Goal: Complete application form

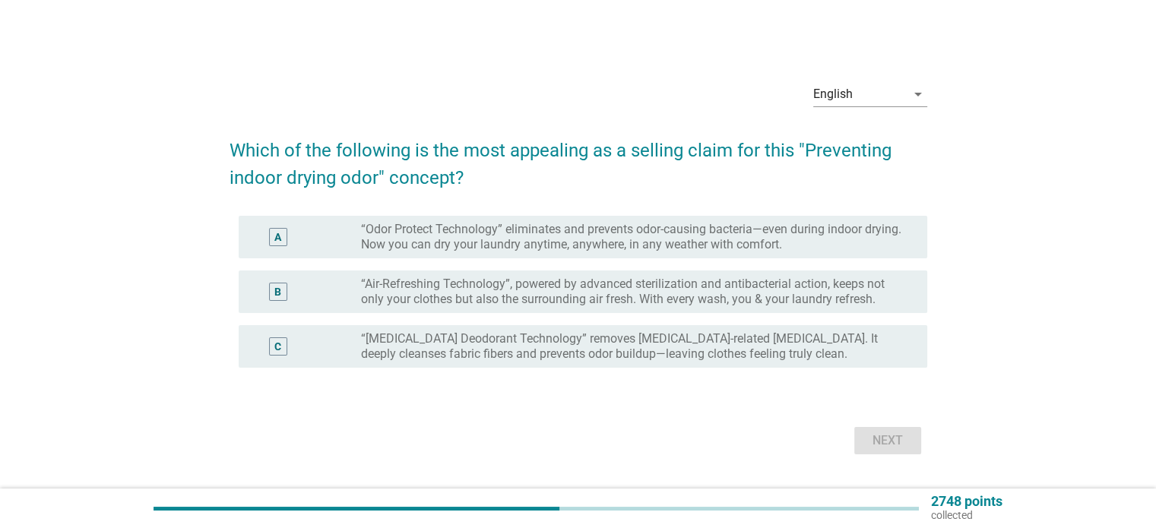
click at [532, 243] on label "“Odor Protect Technology” eliminates and prevents odor-causing bacteria—even du…" at bounding box center [631, 237] width 541 height 30
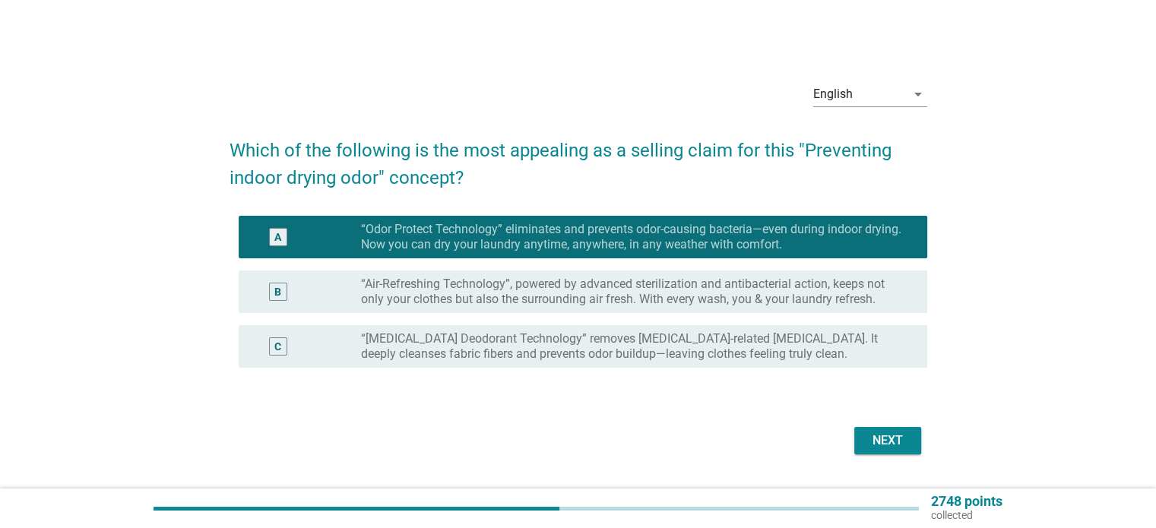
click at [880, 438] on div "Next" at bounding box center [887, 441] width 43 height 18
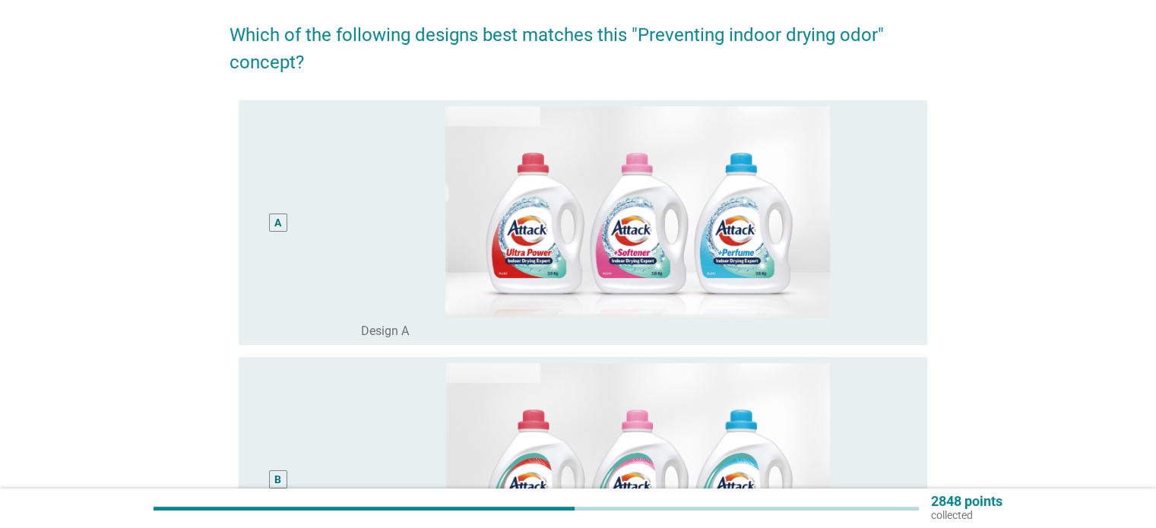
scroll to position [76, 0]
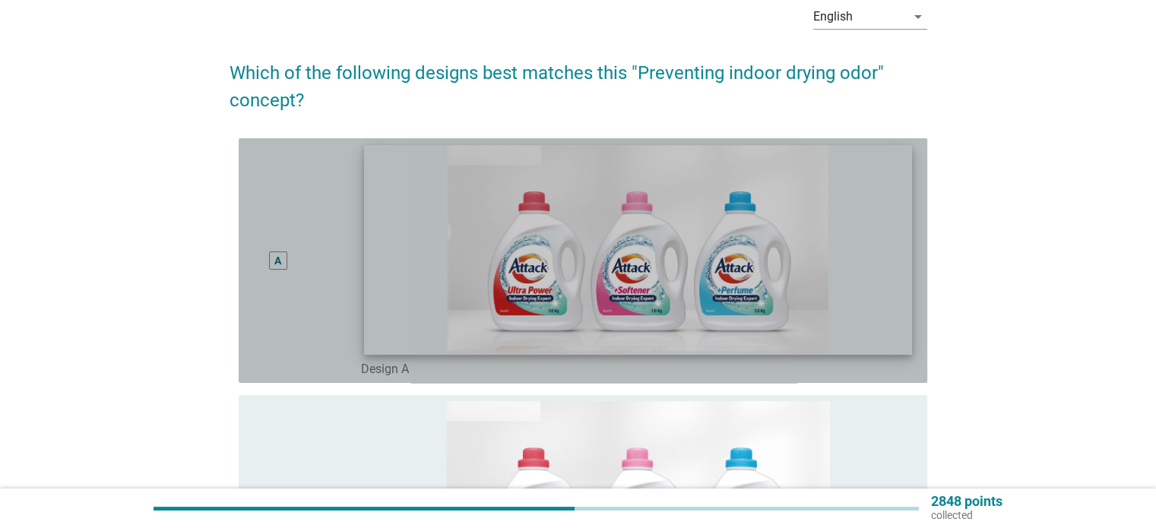
click at [723, 291] on img at bounding box center [638, 249] width 548 height 209
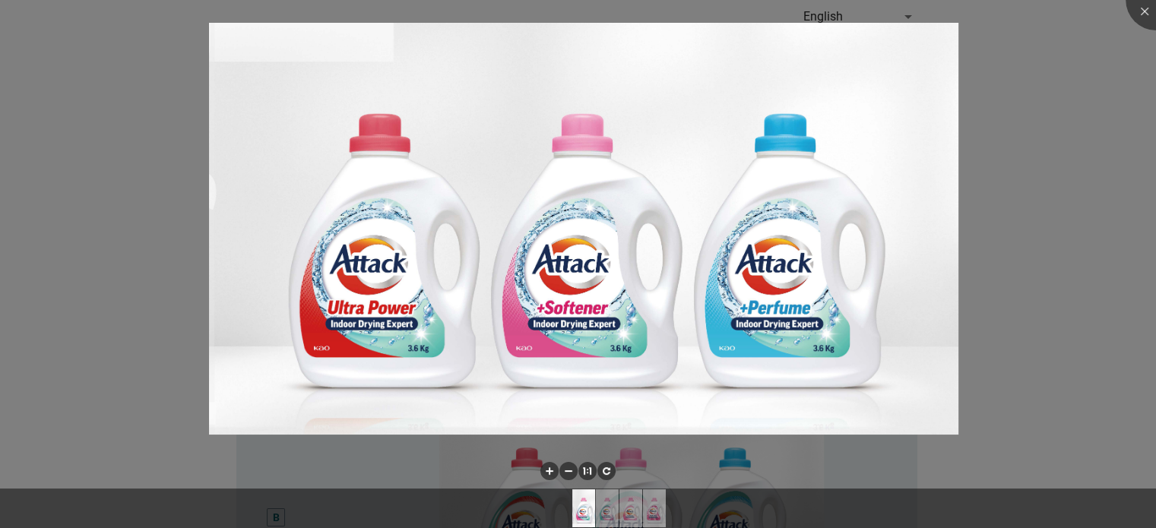
click at [1056, 379] on div at bounding box center [578, 264] width 1156 height 528
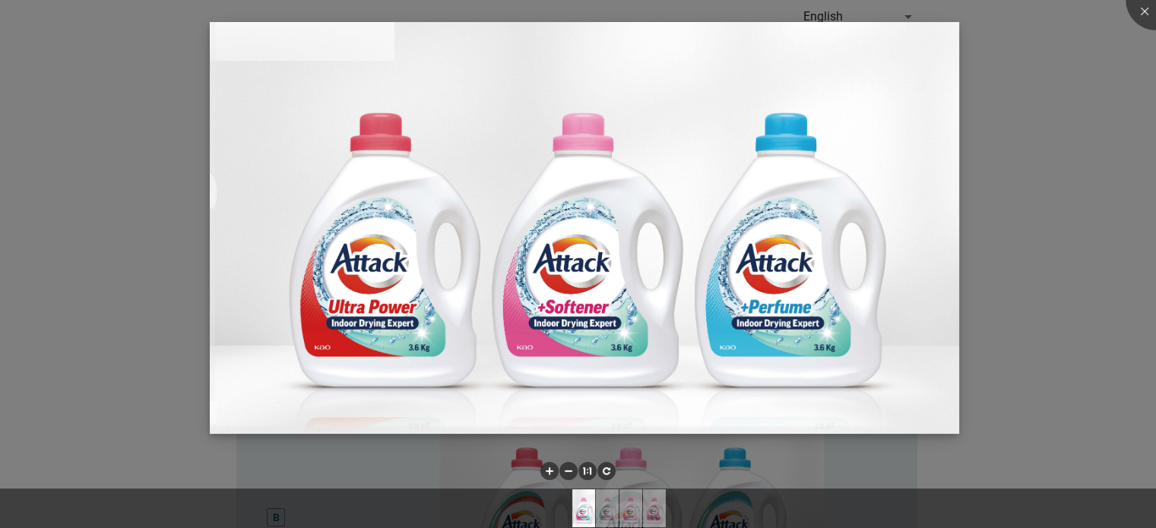
click at [710, 352] on img at bounding box center [584, 228] width 749 height 412
click at [543, 473] on li at bounding box center [549, 471] width 18 height 18
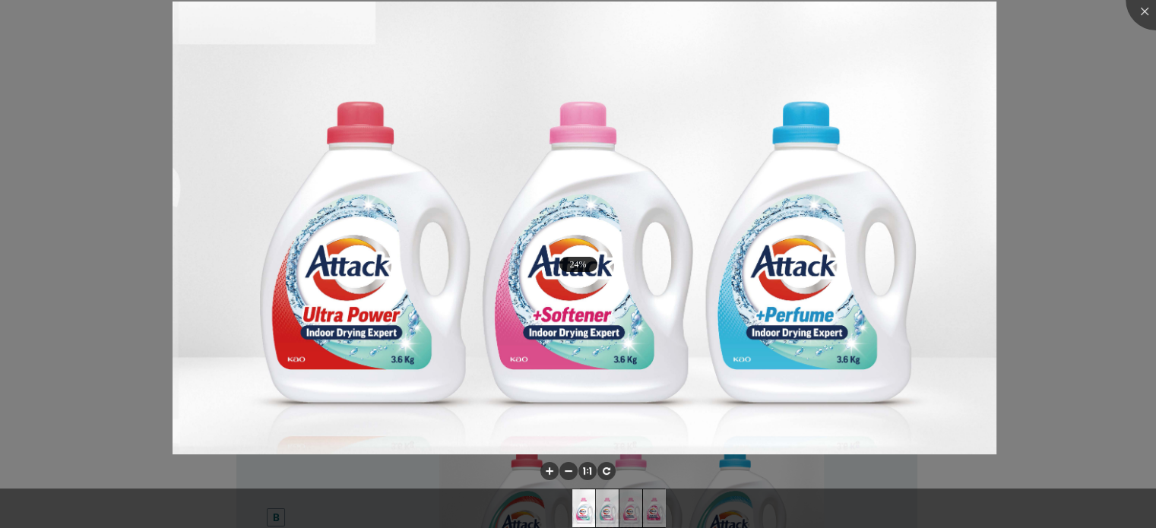
click at [603, 515] on img at bounding box center [607, 508] width 69 height 38
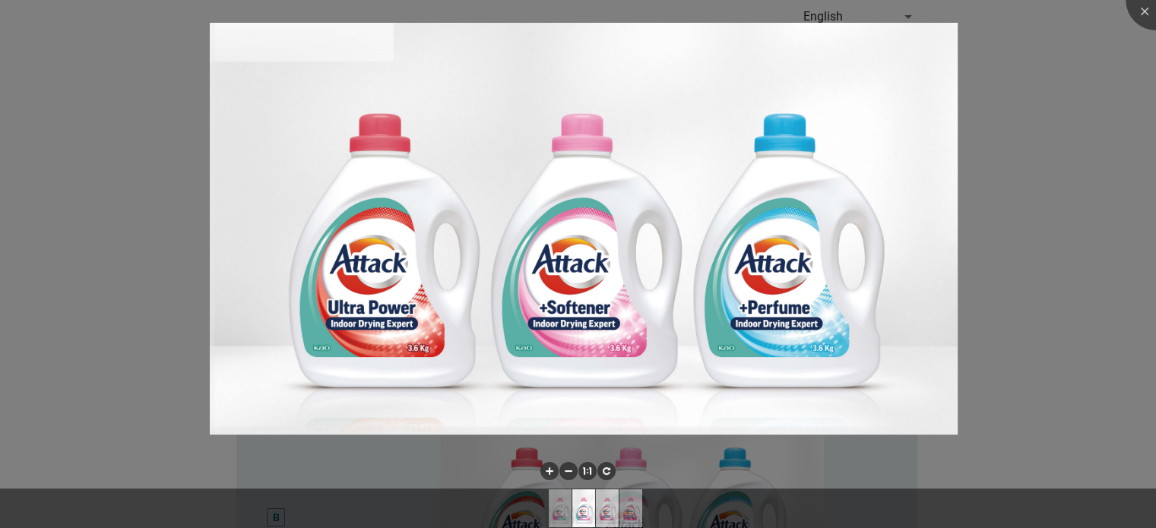
click at [612, 518] on img at bounding box center [607, 508] width 69 height 38
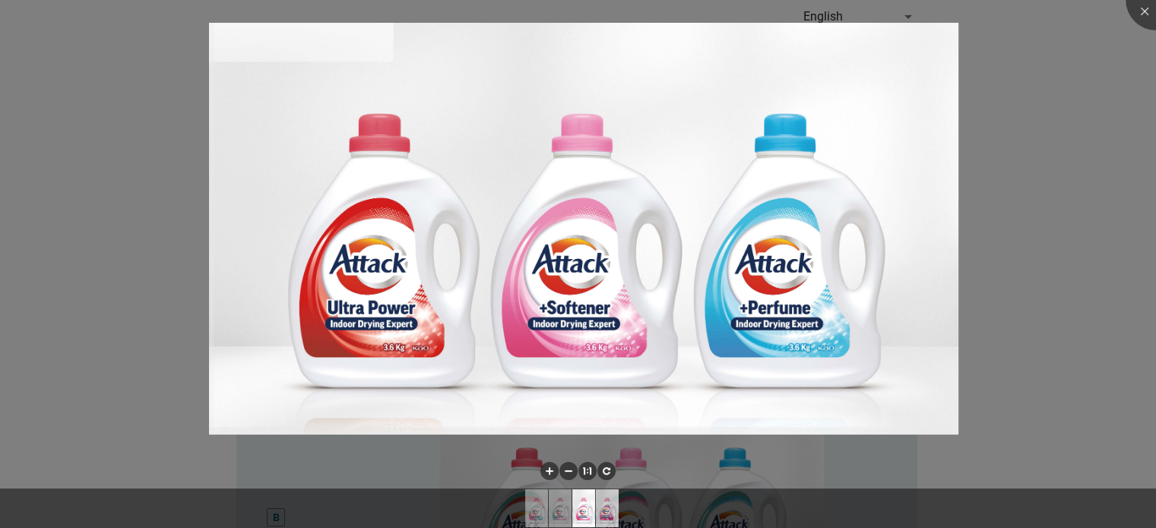
click at [613, 510] on img at bounding box center [607, 508] width 69 height 38
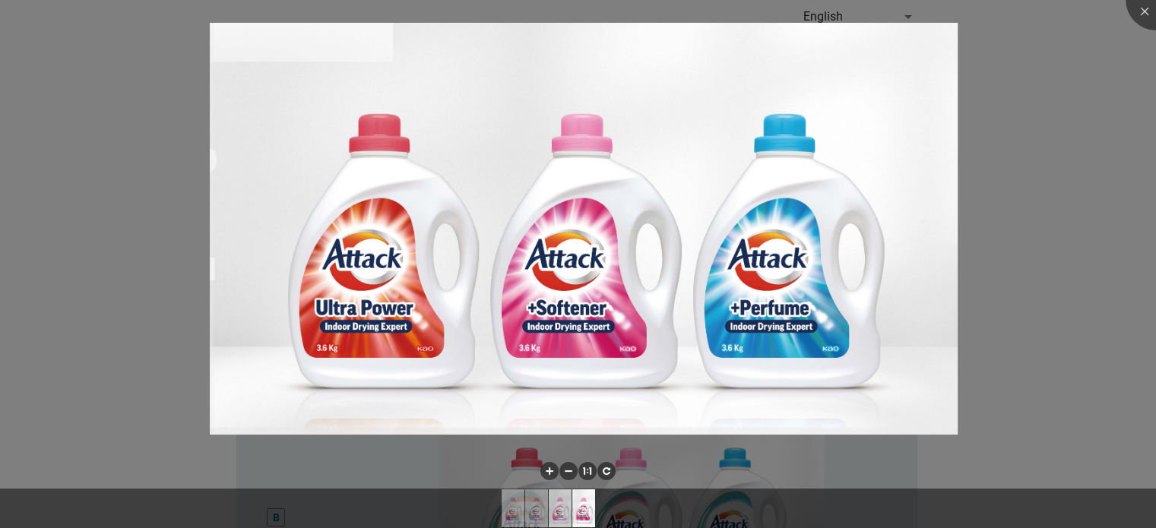
click at [562, 517] on img at bounding box center [560, 508] width 69 height 38
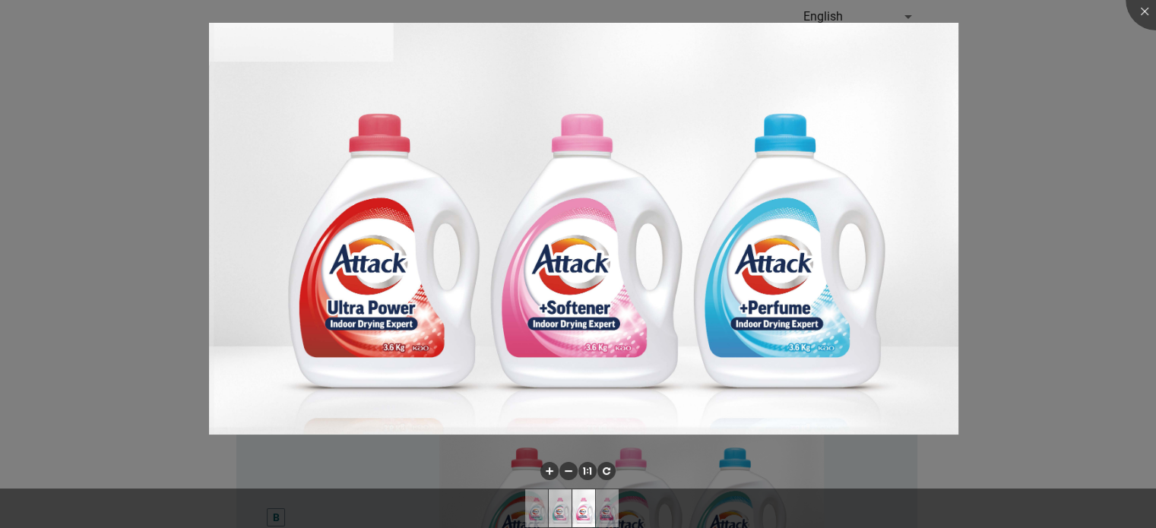
click at [558, 519] on img at bounding box center [560, 508] width 69 height 38
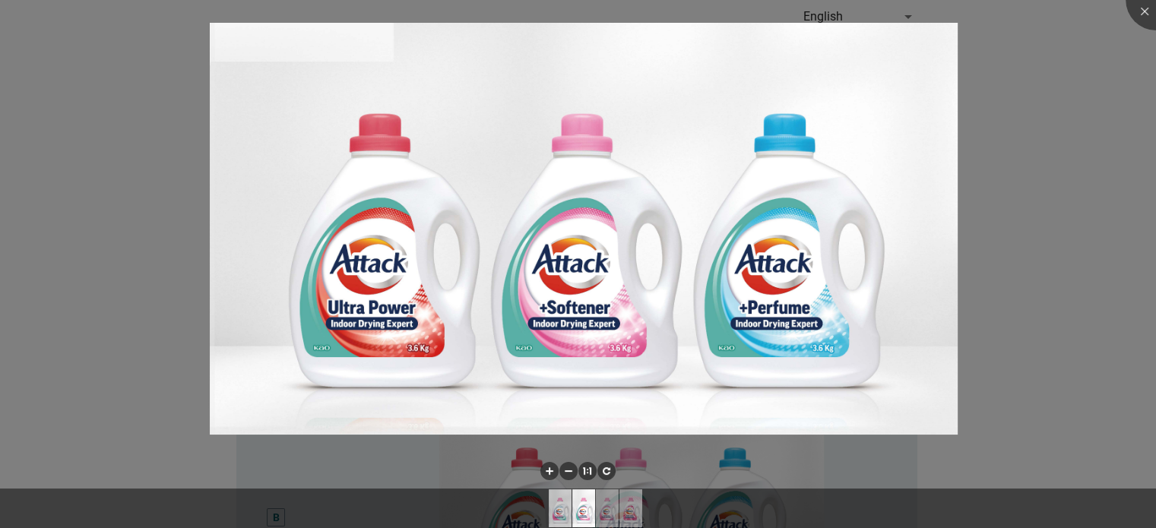
click at [560, 515] on img at bounding box center [560, 508] width 69 height 38
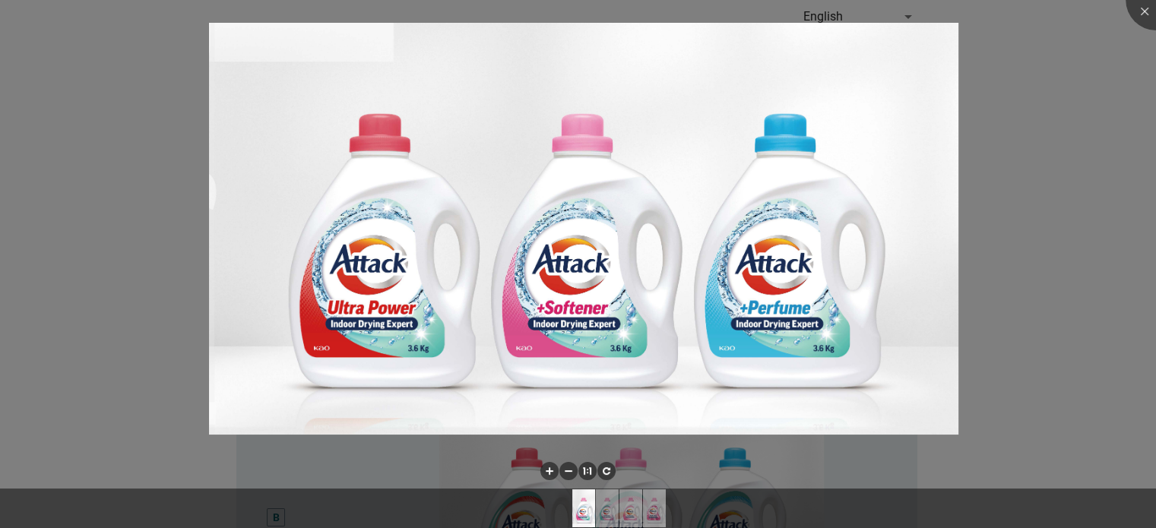
click at [46, 422] on div at bounding box center [578, 264] width 1156 height 528
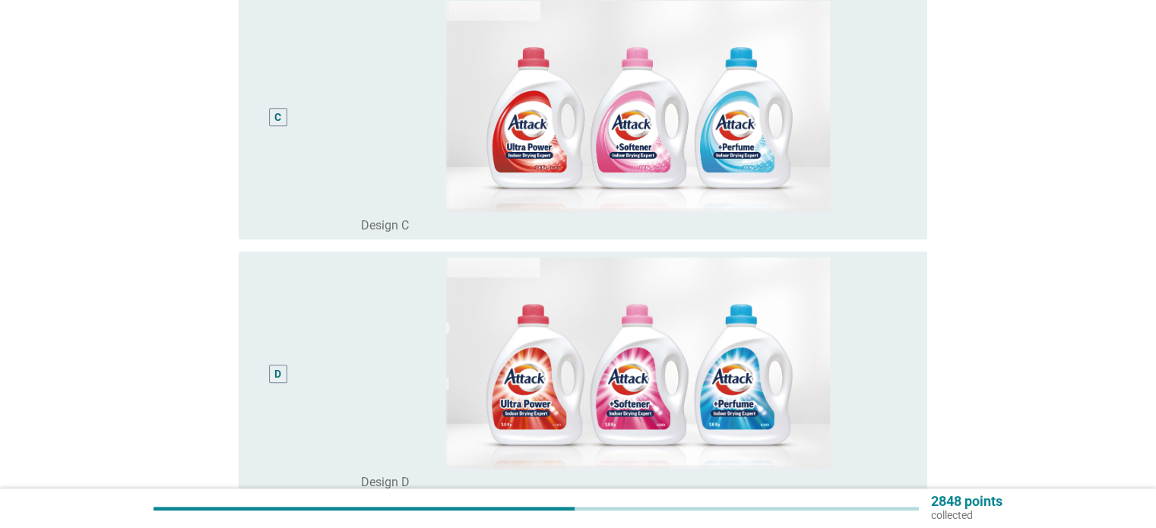
scroll to position [760, 0]
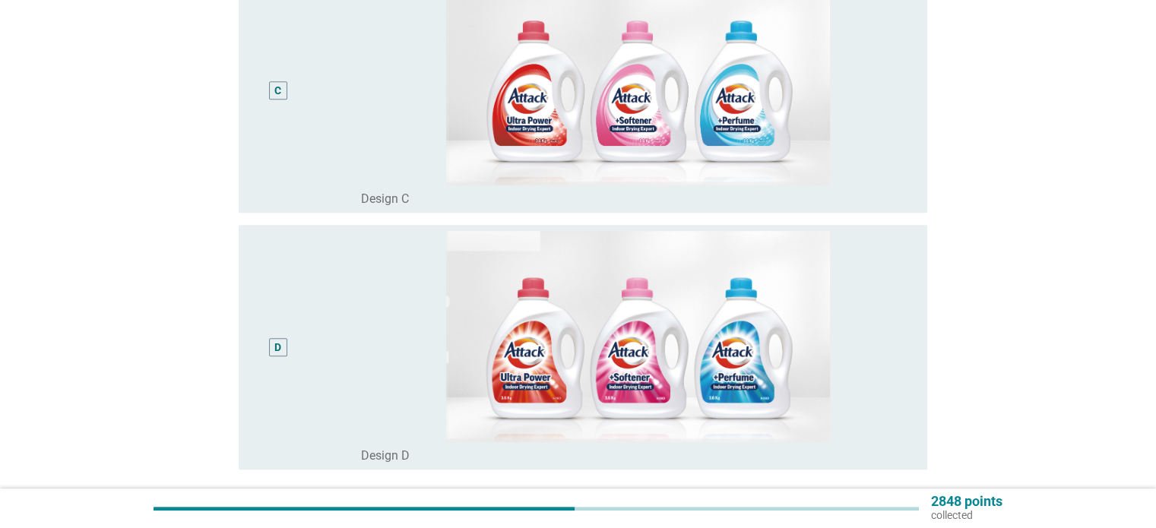
click at [282, 100] on div "C" at bounding box center [278, 90] width 55 height 233
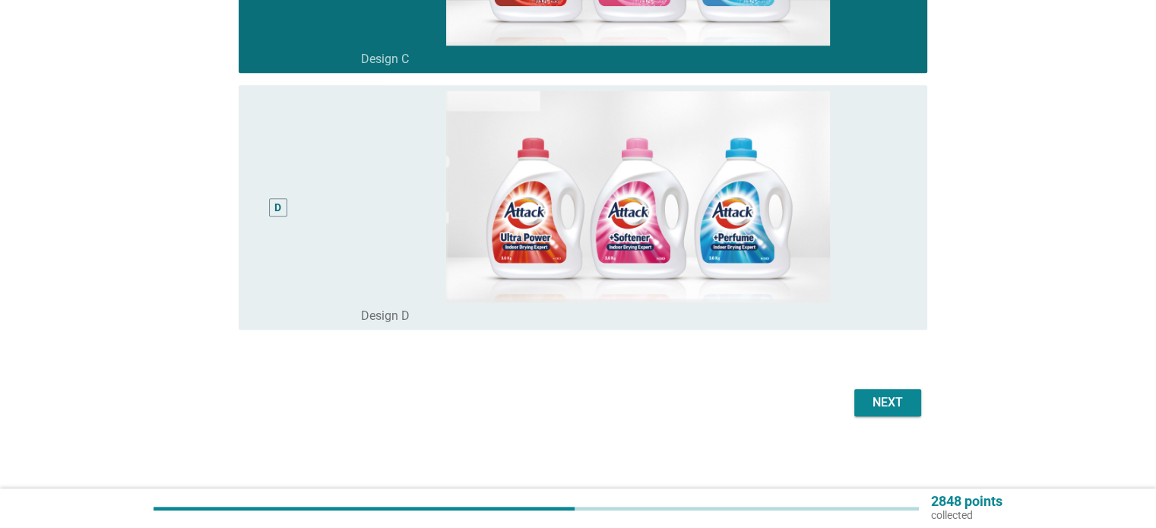
scroll to position [900, 0]
click at [870, 399] on div "Next" at bounding box center [887, 403] width 43 height 18
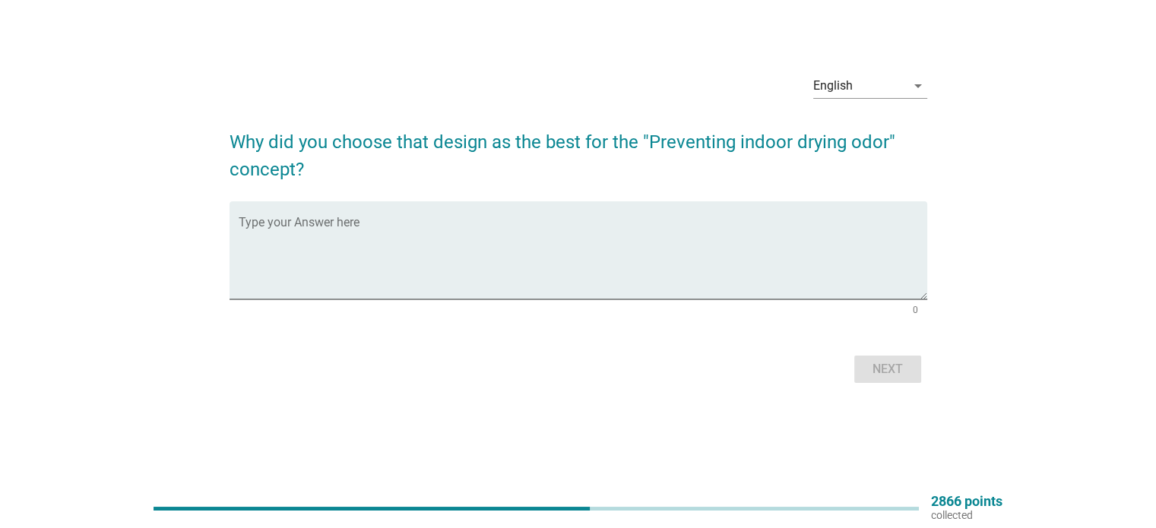
scroll to position [0, 0]
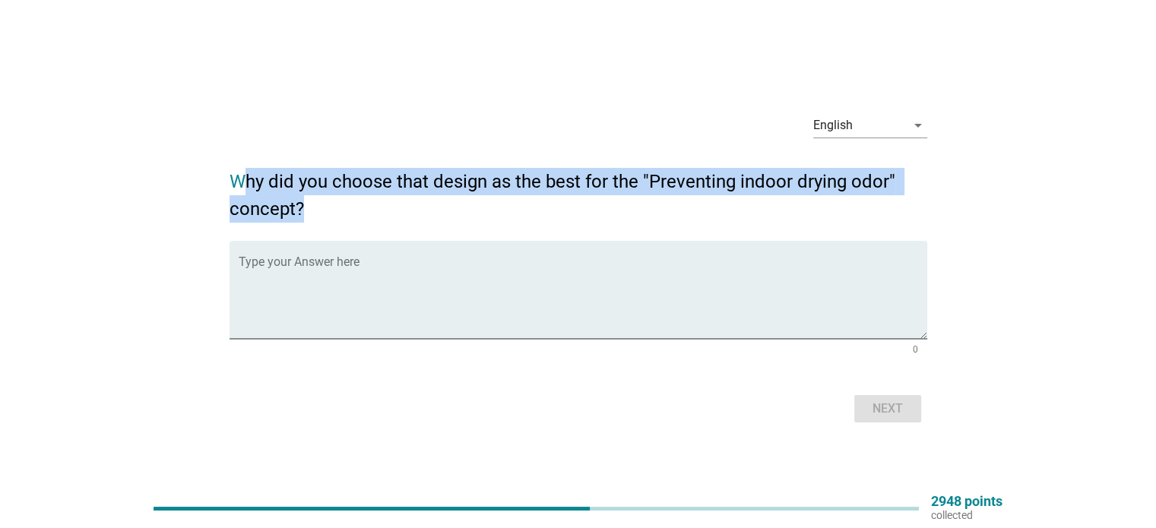
drag, startPoint x: 238, startPoint y: 179, endPoint x: 317, endPoint y: 198, distance: 81.5
click at [317, 198] on h2 "Why did you choose that design as the best for the "Preventing indoor drying od…" at bounding box center [579, 188] width 698 height 70
click at [313, 210] on h2 "Why did you choose that design as the best for the "Preventing indoor drying od…" at bounding box center [579, 188] width 698 height 70
drag, startPoint x: 313, startPoint y: 210, endPoint x: 221, endPoint y: 182, distance: 95.9
click at [221, 182] on div "English arrow_drop_down Why did you choose that design as the best for the "Pre…" at bounding box center [578, 264] width 722 height 350
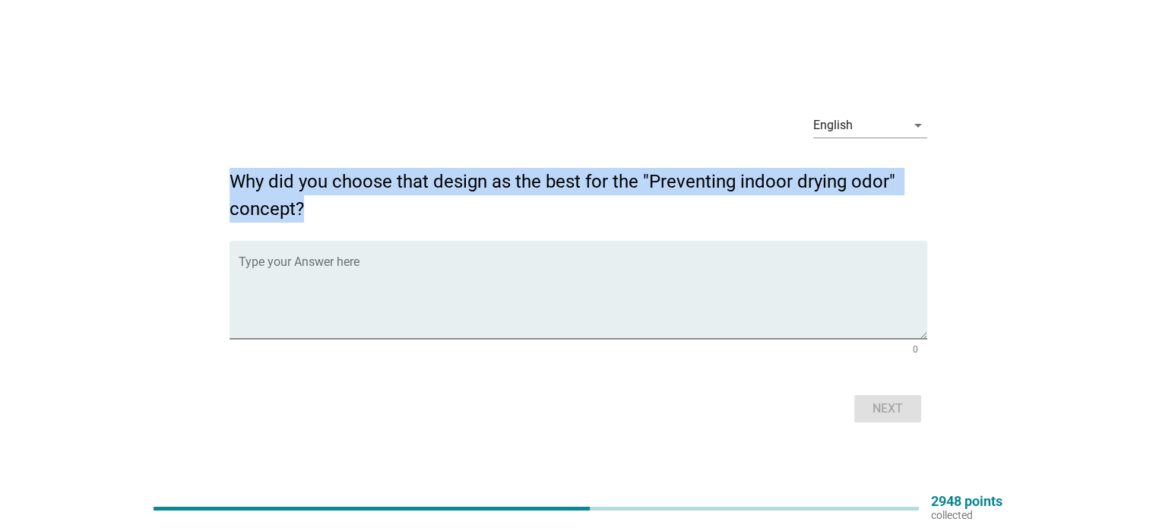
copy h2 "Why did you choose that design as the best for the "Preventing indoor drying od…"
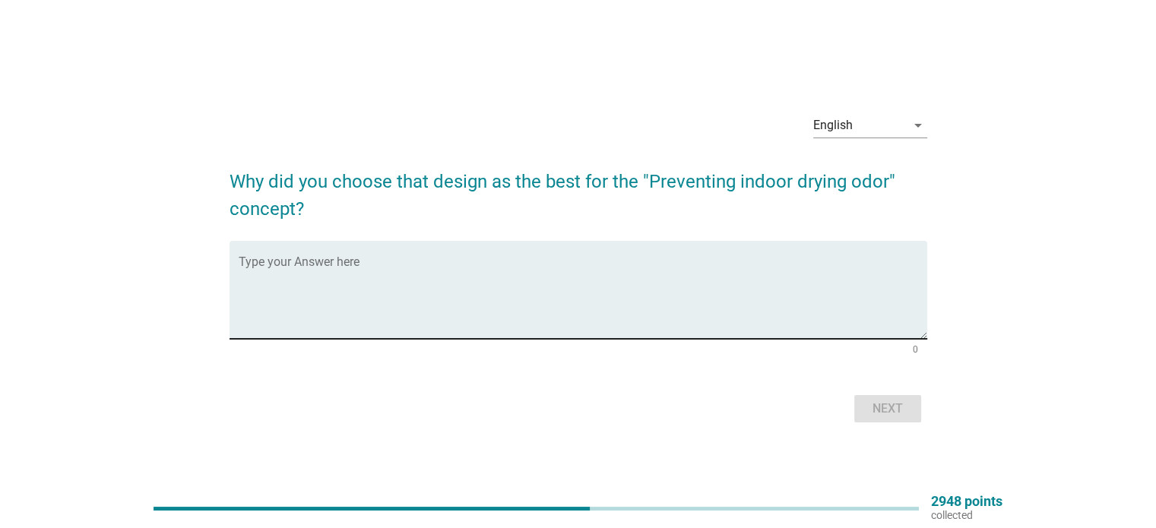
click at [799, 283] on textarea "Type your Answer here" at bounding box center [583, 299] width 689 height 80
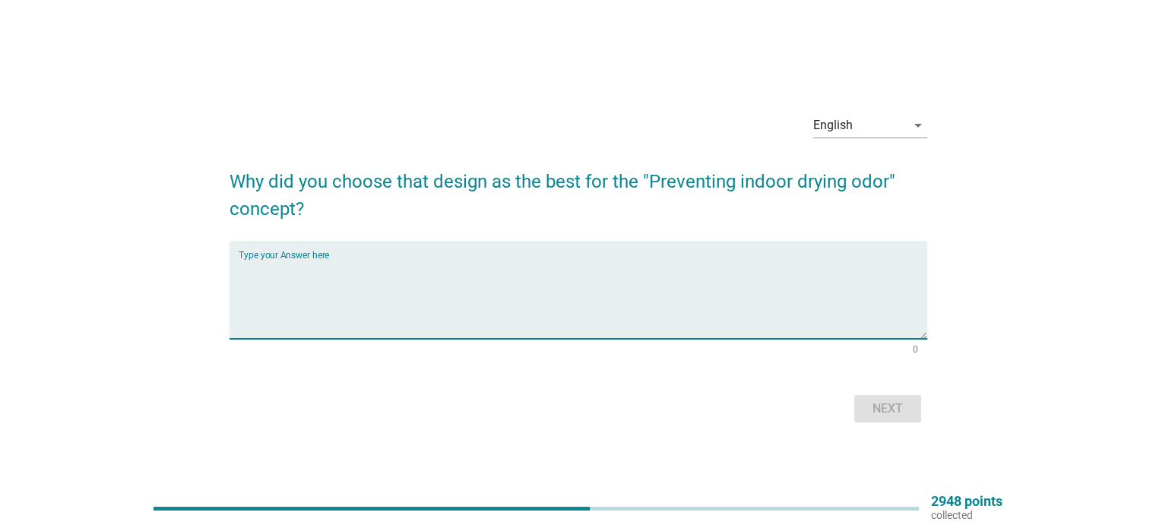
paste textarea "I chose that design because it combines smart airflow control, humidity managem…"
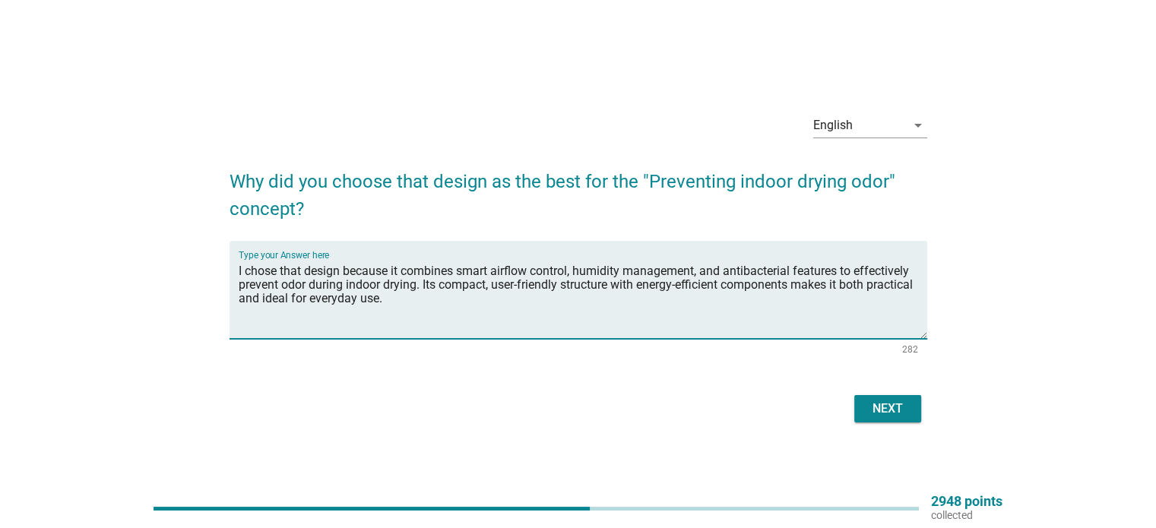
type textarea "I chose that design because it combines smart airflow control, humidity managem…"
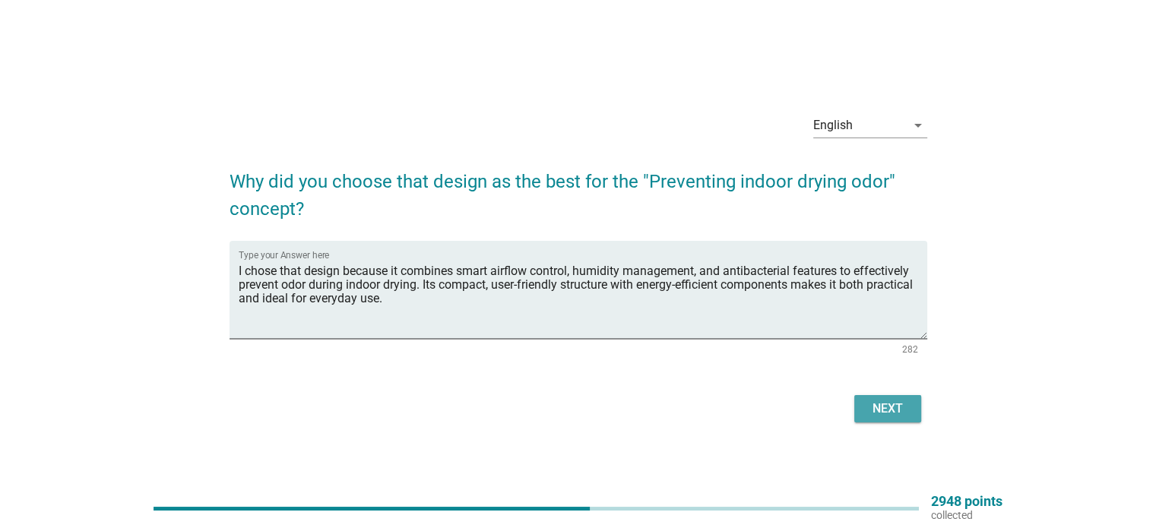
click at [871, 406] on div "Next" at bounding box center [887, 409] width 43 height 18
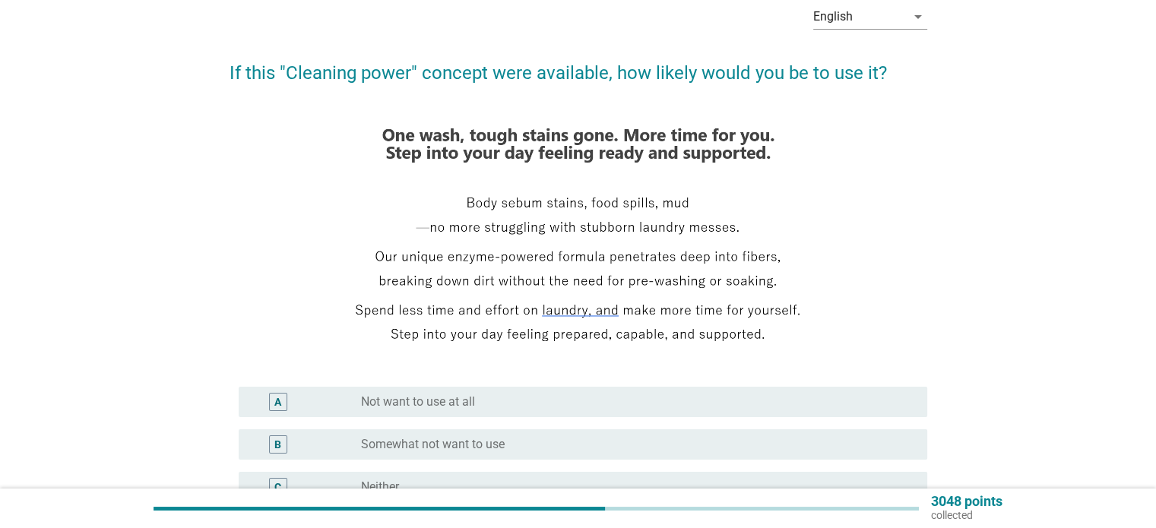
scroll to position [152, 0]
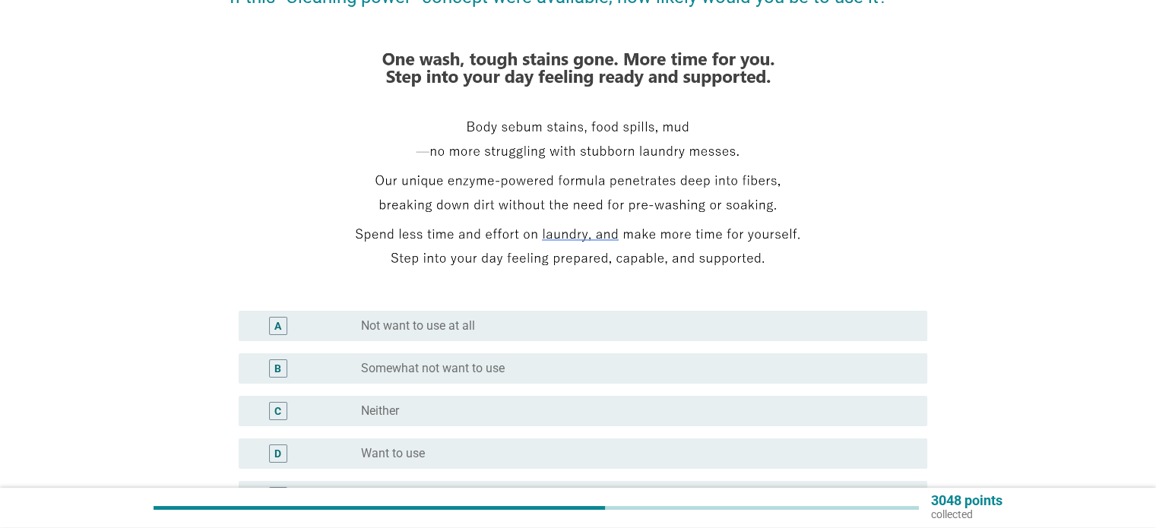
click at [510, 455] on div "radio_button_unchecked Want to use" at bounding box center [631, 453] width 541 height 15
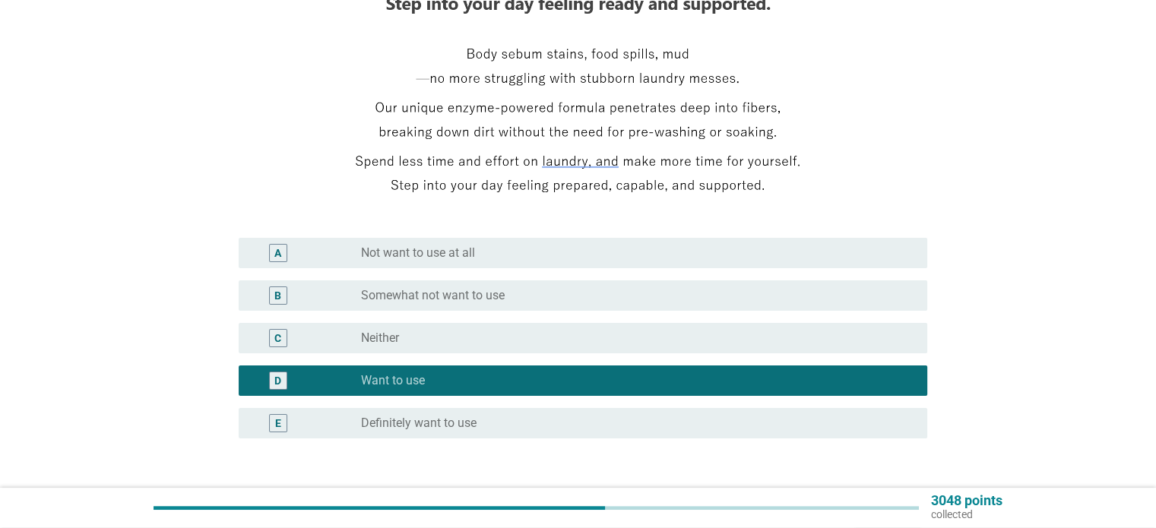
scroll to position [304, 0]
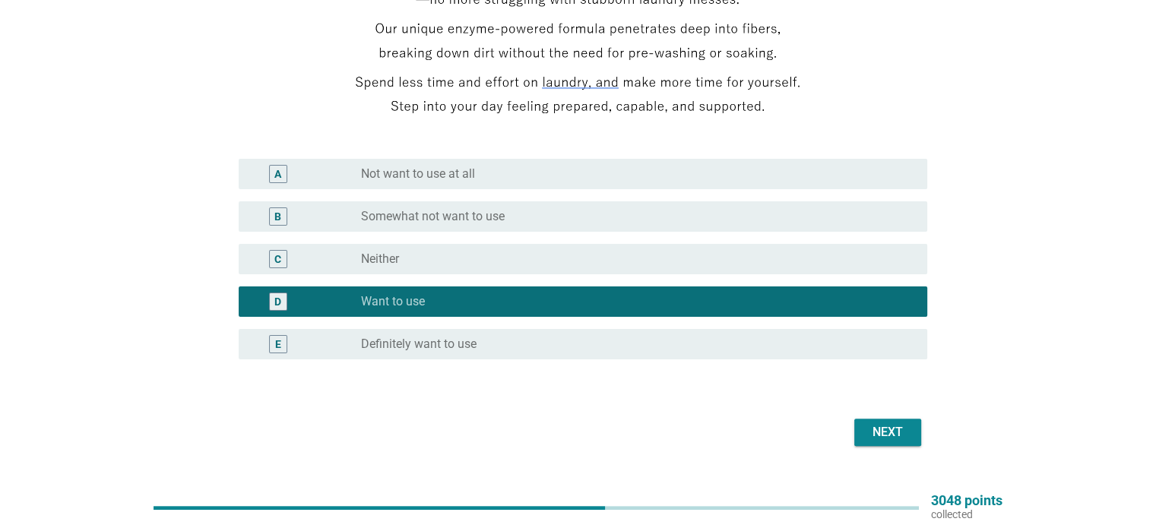
click at [822, 341] on div "radio_button_unchecked Definitely want to use" at bounding box center [631, 344] width 541 height 15
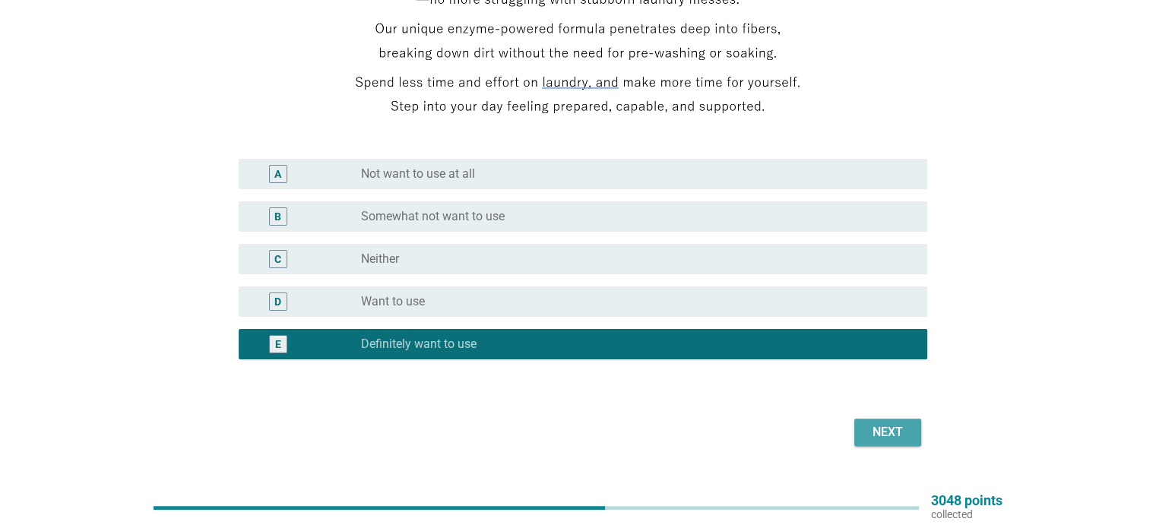
click at [889, 430] on div "Next" at bounding box center [887, 432] width 43 height 18
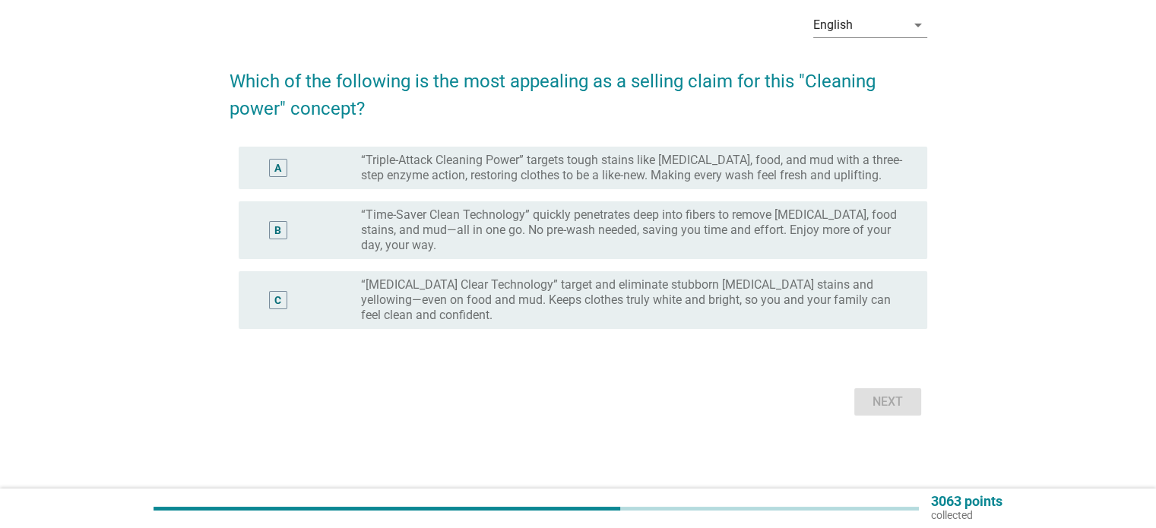
scroll to position [0, 0]
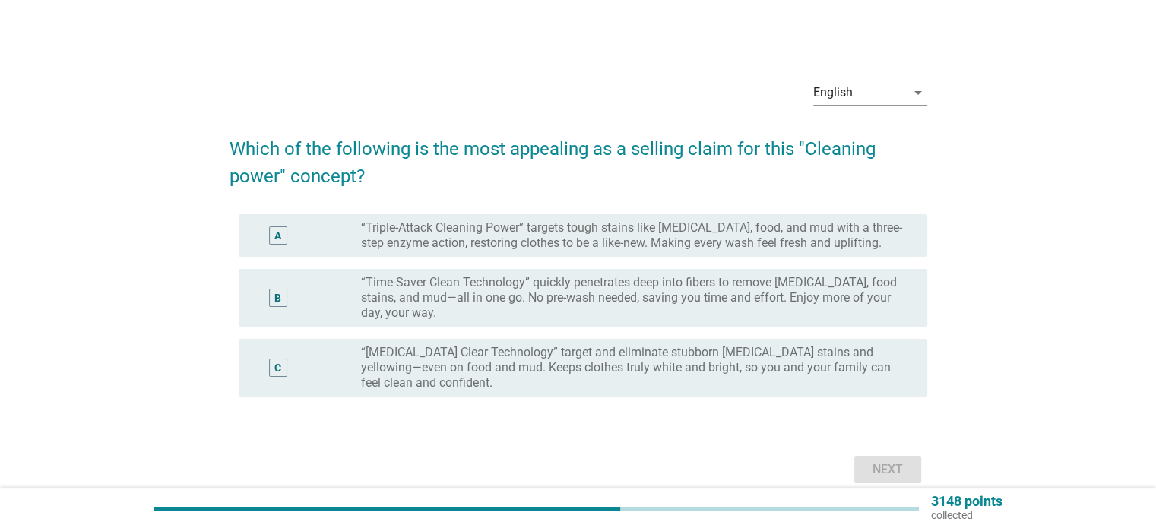
click at [545, 242] on label "“Triple-Attack Cleaning Power” targets tough stains like [MEDICAL_DATA], food, …" at bounding box center [631, 235] width 541 height 30
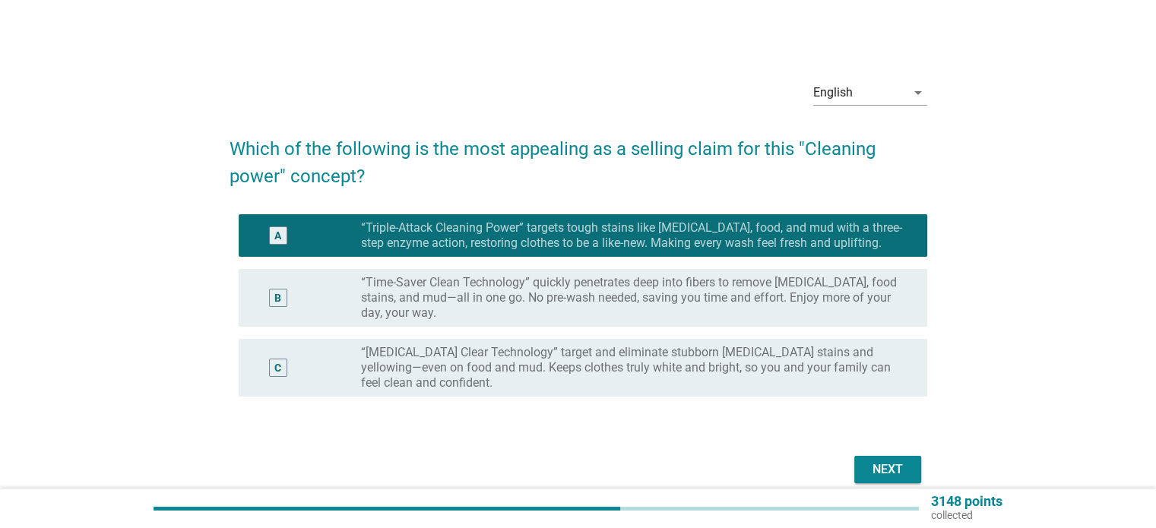
click at [863, 456] on button "Next" at bounding box center [887, 469] width 67 height 27
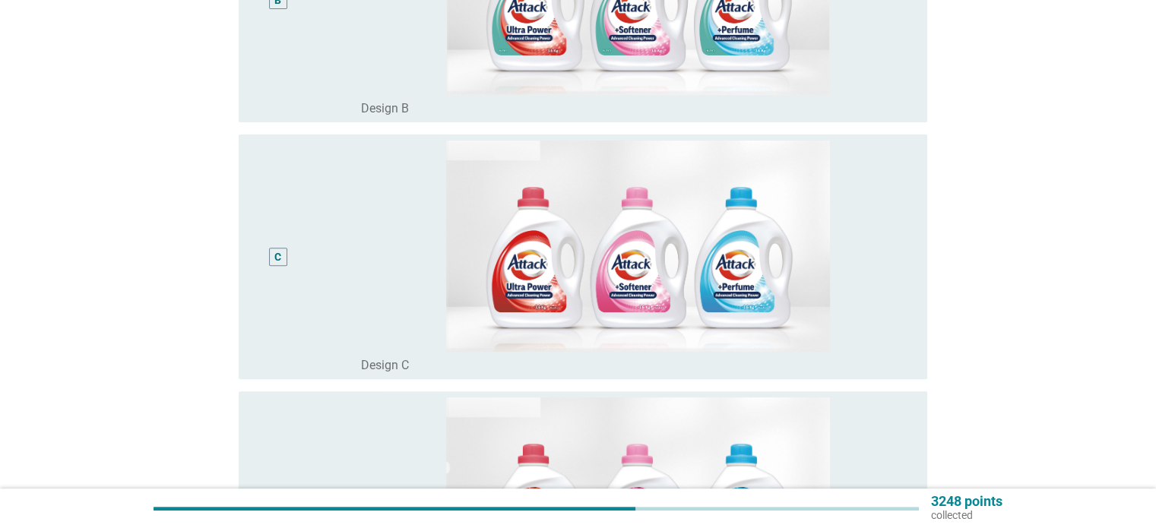
scroll to position [684, 0]
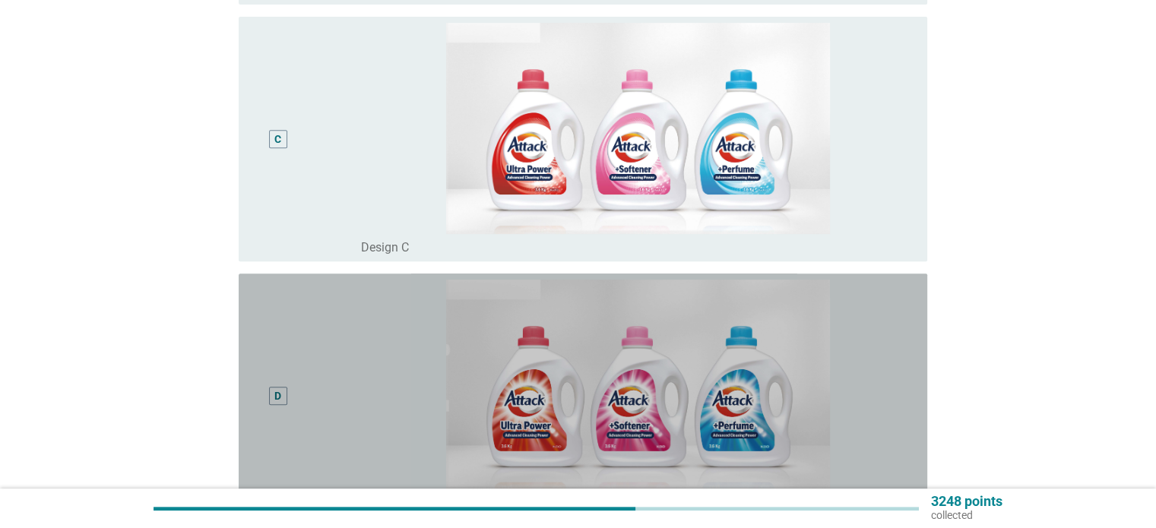
click at [316, 433] on div "D" at bounding box center [306, 396] width 111 height 233
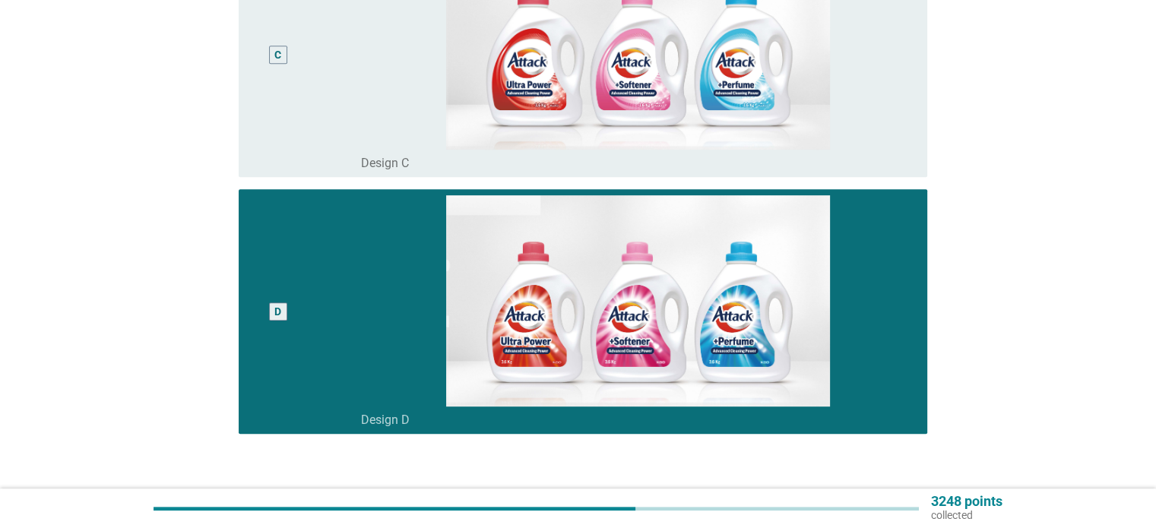
scroll to position [872, 0]
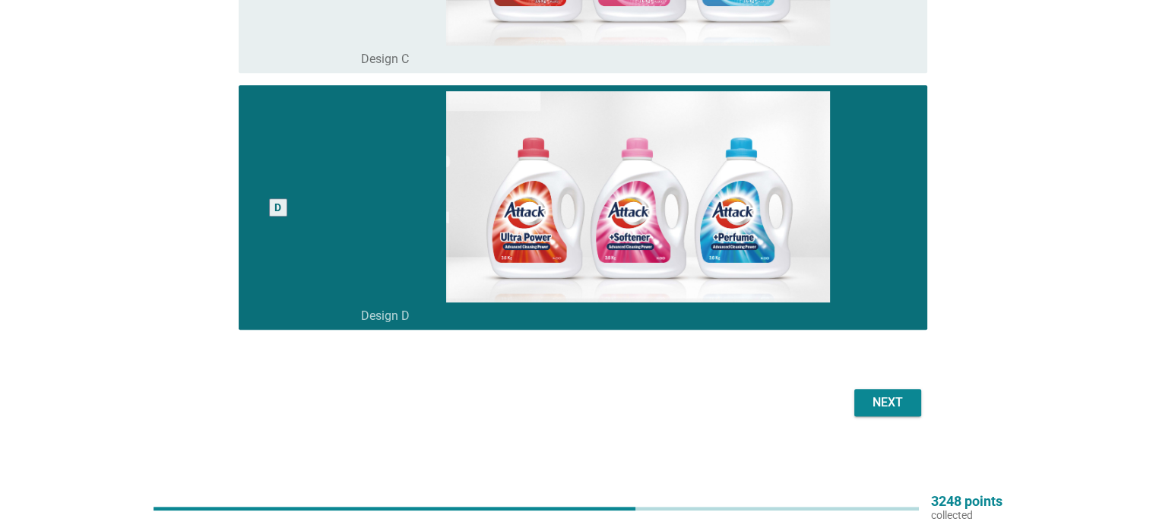
click at [885, 404] on div "Next" at bounding box center [887, 403] width 43 height 18
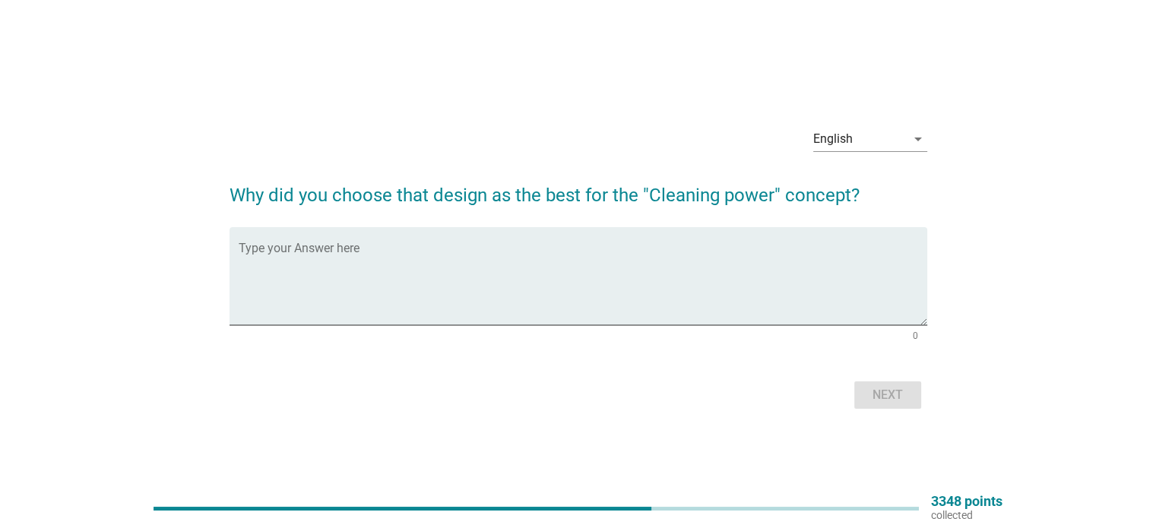
drag, startPoint x: 853, startPoint y: 192, endPoint x: 232, endPoint y: 195, distance: 621.6
click at [232, 195] on h2 "Why did you choose that design as the best for the "Cleaning power" concept?" at bounding box center [579, 187] width 698 height 43
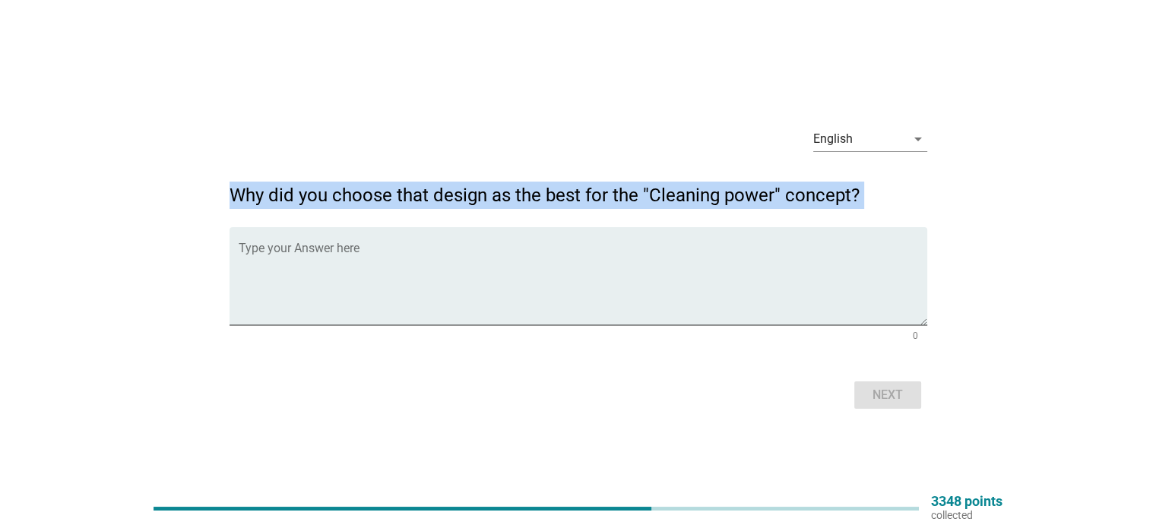
drag, startPoint x: 232, startPoint y: 195, endPoint x: 873, endPoint y: 197, distance: 641.4
click at [873, 197] on h2 "Why did you choose that design as the best for the "Cleaning power" concept?" at bounding box center [579, 187] width 698 height 43
copy form "Why did you choose that design as the best for the "Cleaning power" concept?"
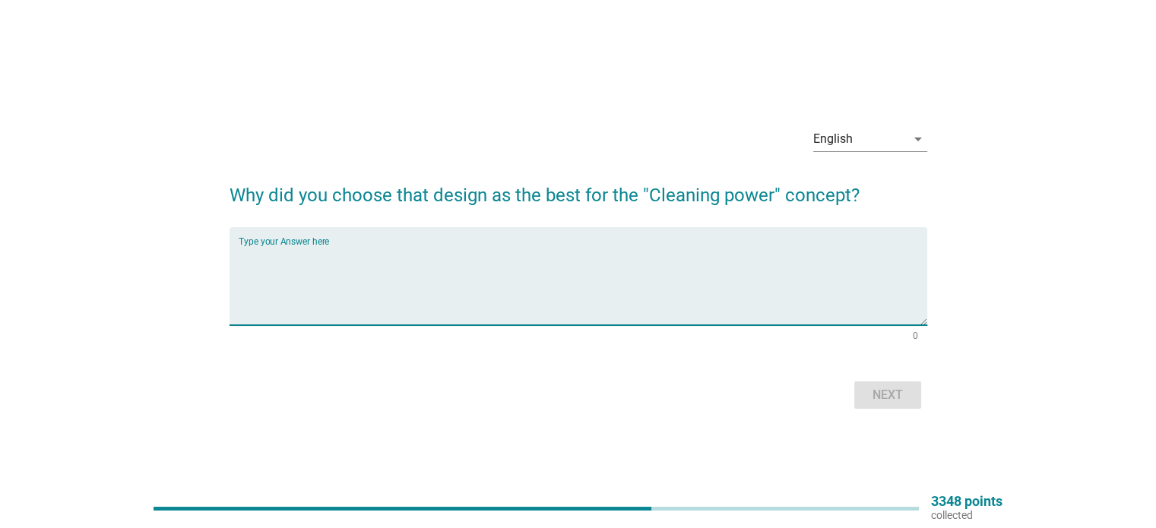
click at [871, 249] on textarea "Type your Answer here" at bounding box center [583, 285] width 689 height 80
paste textarea "I chose that design for its ability to deliver strong cleaning performance thro…"
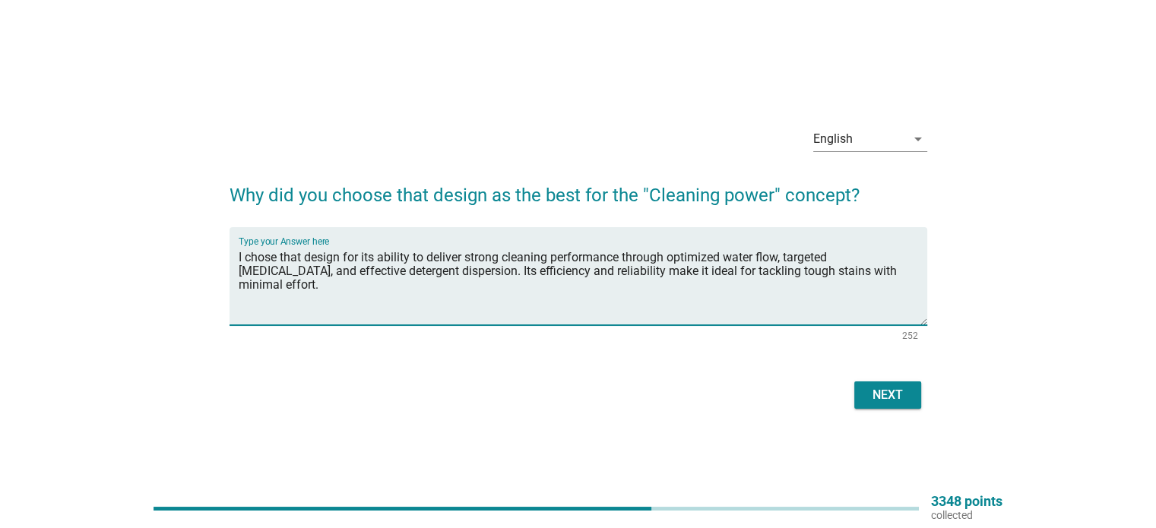
type textarea "I chose that design for its ability to deliver strong cleaning performance thro…"
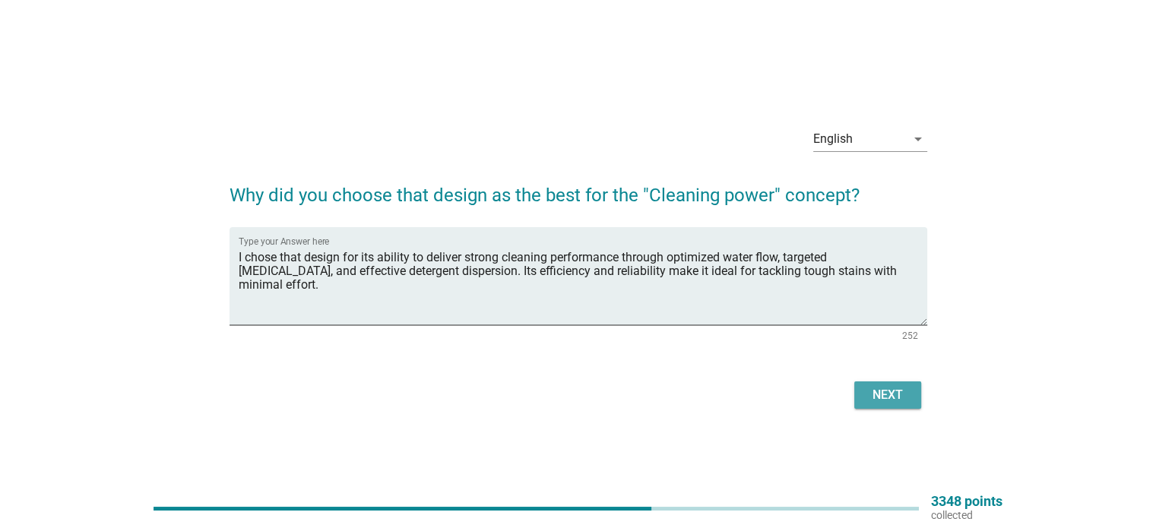
click at [897, 400] on div "Next" at bounding box center [887, 395] width 43 height 18
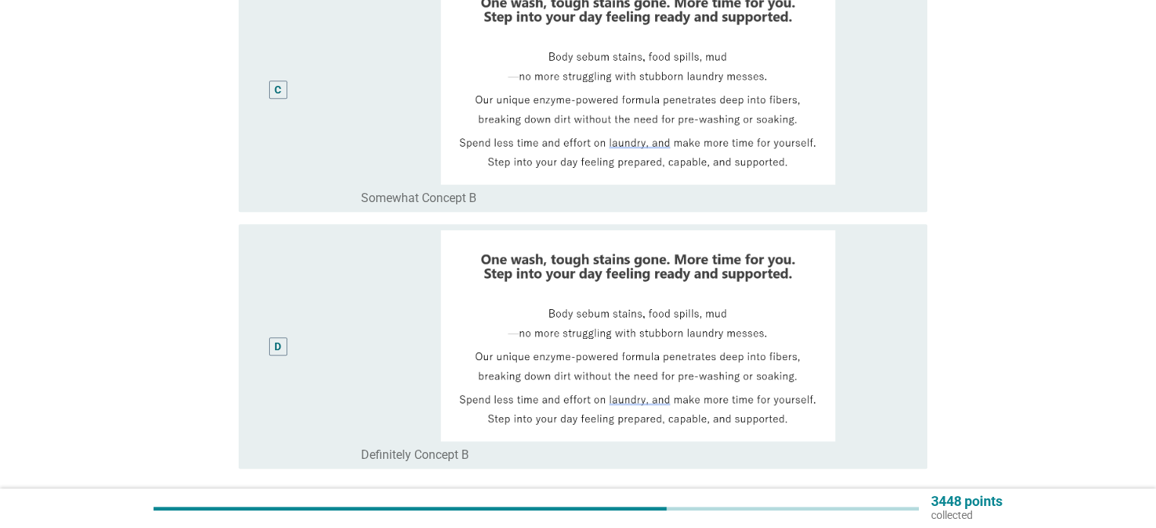
scroll to position [760, 0]
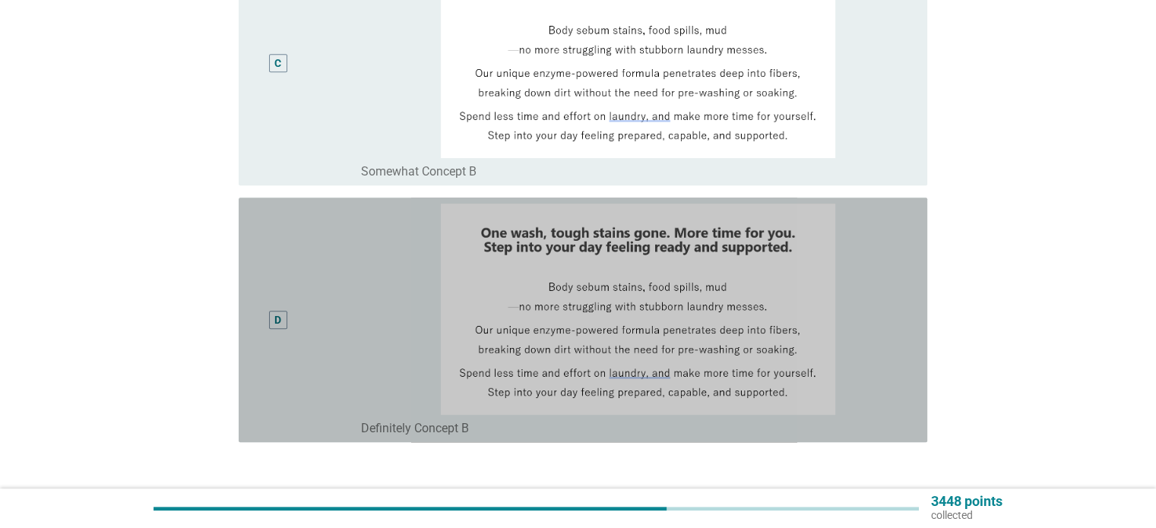
click at [271, 321] on div "D" at bounding box center [278, 320] width 18 height 18
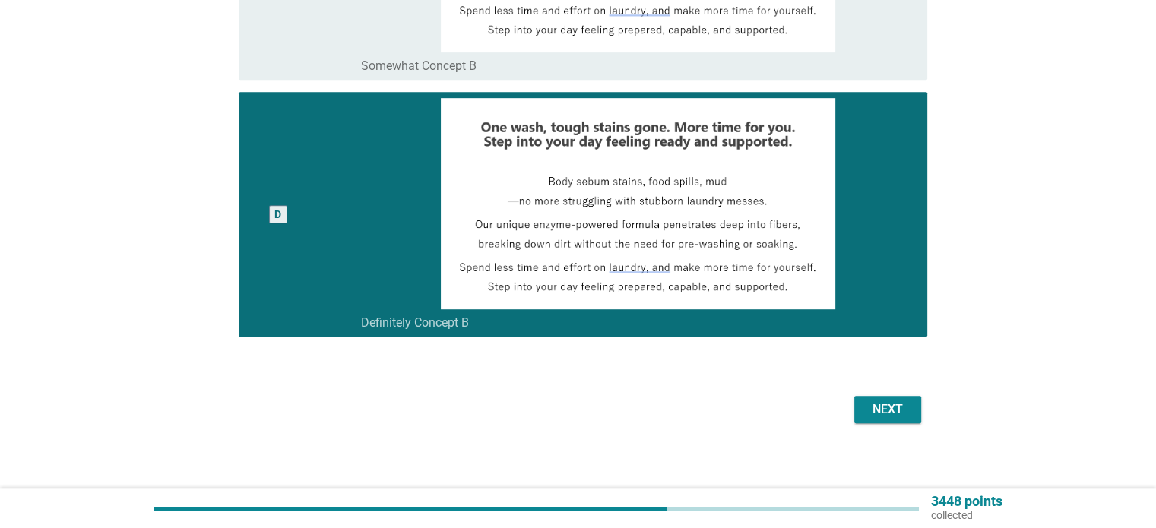
scroll to position [872, 0]
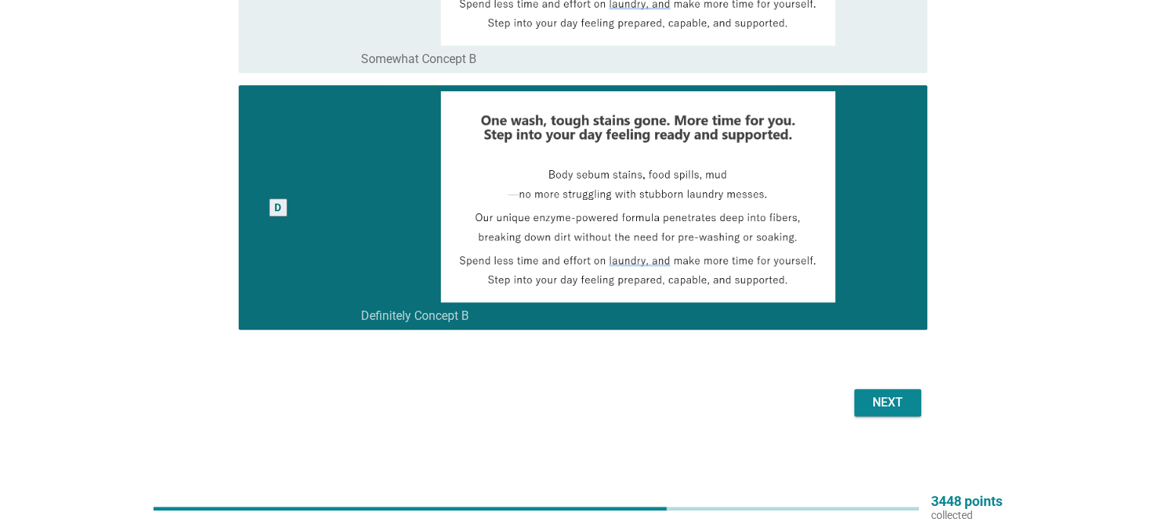
click at [875, 404] on div "Next" at bounding box center [887, 403] width 43 height 18
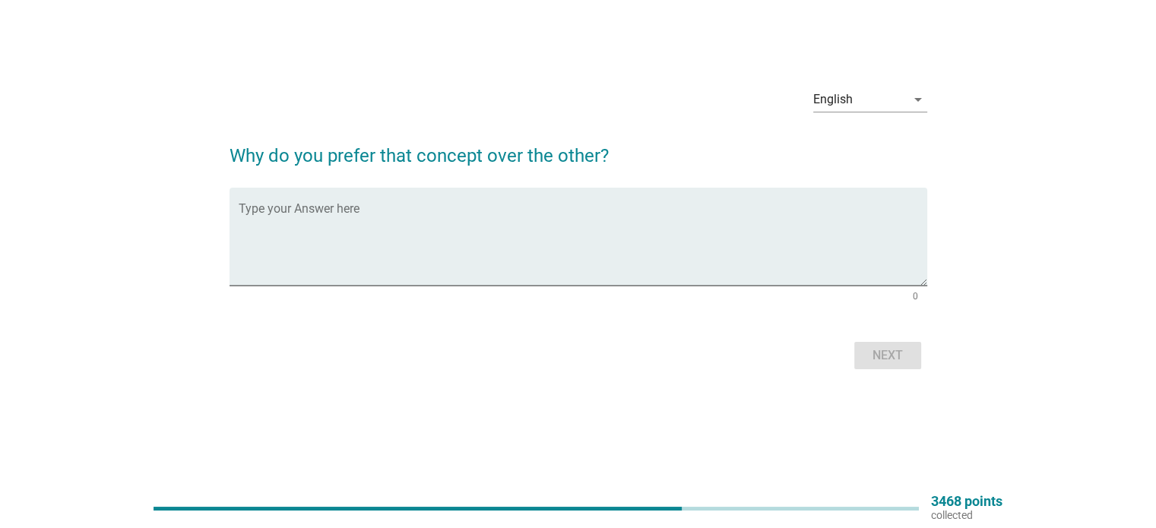
scroll to position [0, 0]
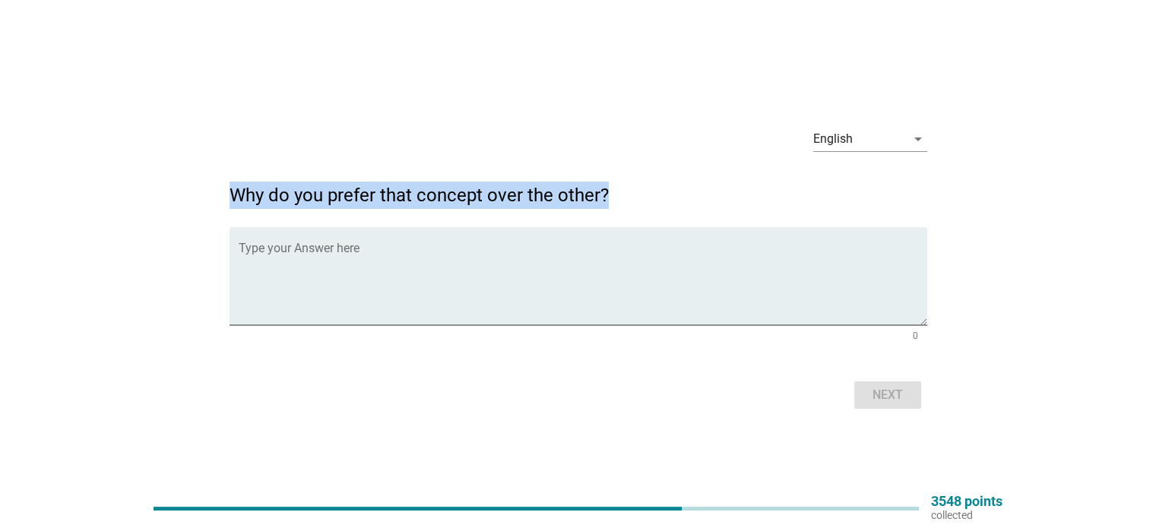
drag, startPoint x: 231, startPoint y: 188, endPoint x: 605, endPoint y: 195, distance: 374.0
click at [605, 195] on h2 "Why do you prefer that concept over the other?" at bounding box center [579, 187] width 698 height 43
copy h2 "Why do you prefer that concept over the other?"
click at [853, 239] on div "Type your Answer here" at bounding box center [583, 276] width 689 height 98
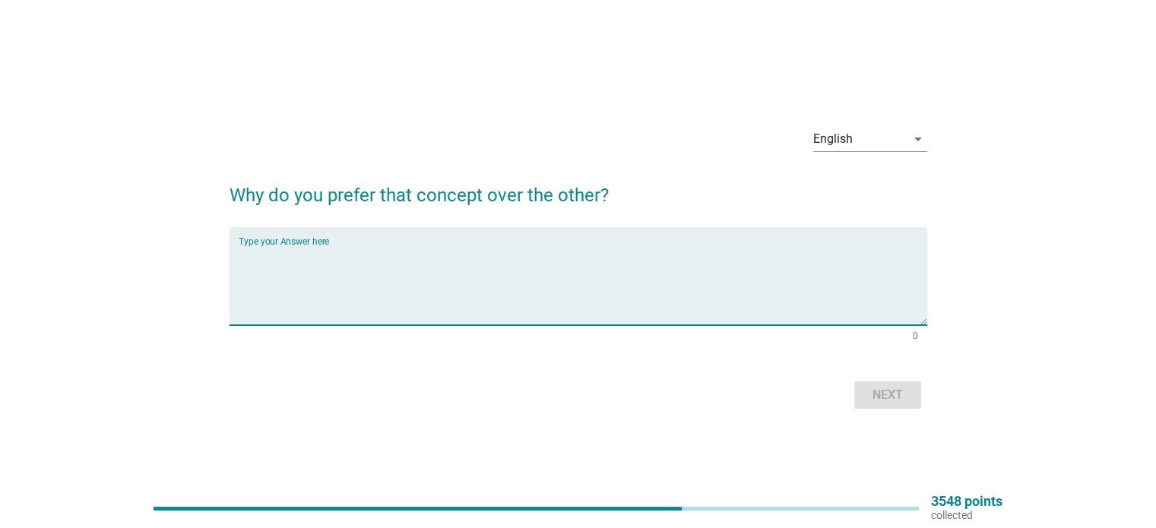
paste textarea "I prefer that concept because it strikes the best balance between performance, …"
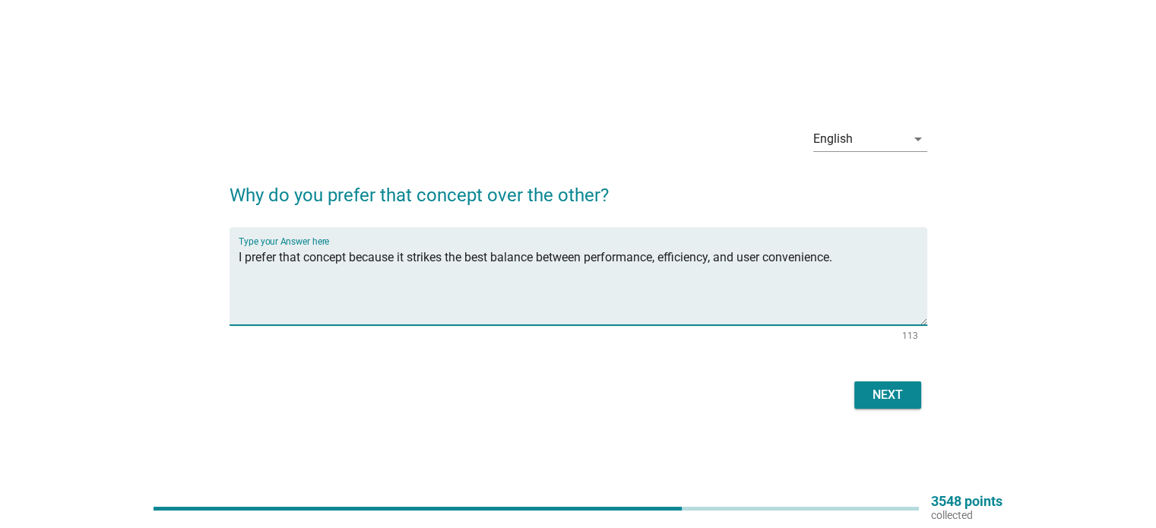
type textarea "I prefer that concept because it strikes the best balance between performance, …"
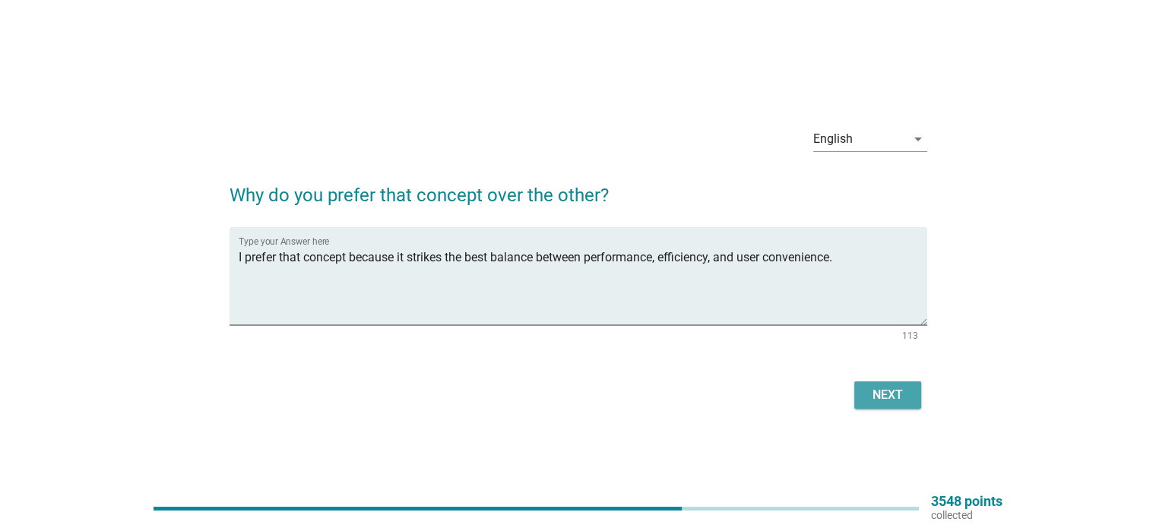
click at [894, 404] on div "Next" at bounding box center [887, 395] width 43 height 18
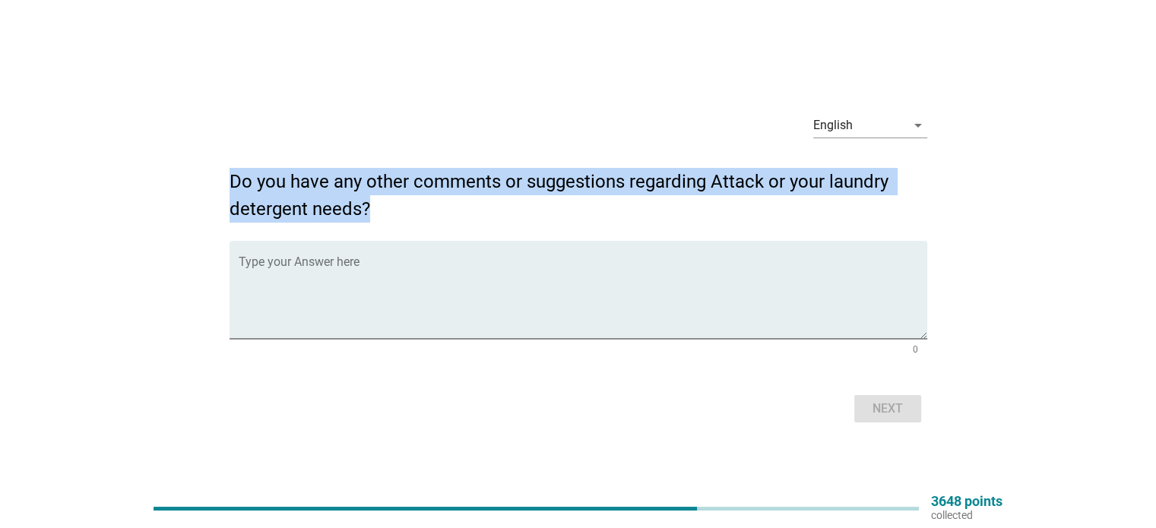
drag, startPoint x: 230, startPoint y: 179, endPoint x: 372, endPoint y: 206, distance: 143.8
click at [372, 206] on h2 "Do you have any other comments or suggestions regarding Attack or your laundry …" at bounding box center [579, 188] width 698 height 70
copy h2 "Do you have any other comments or suggestions regarding Attack or your laundry …"
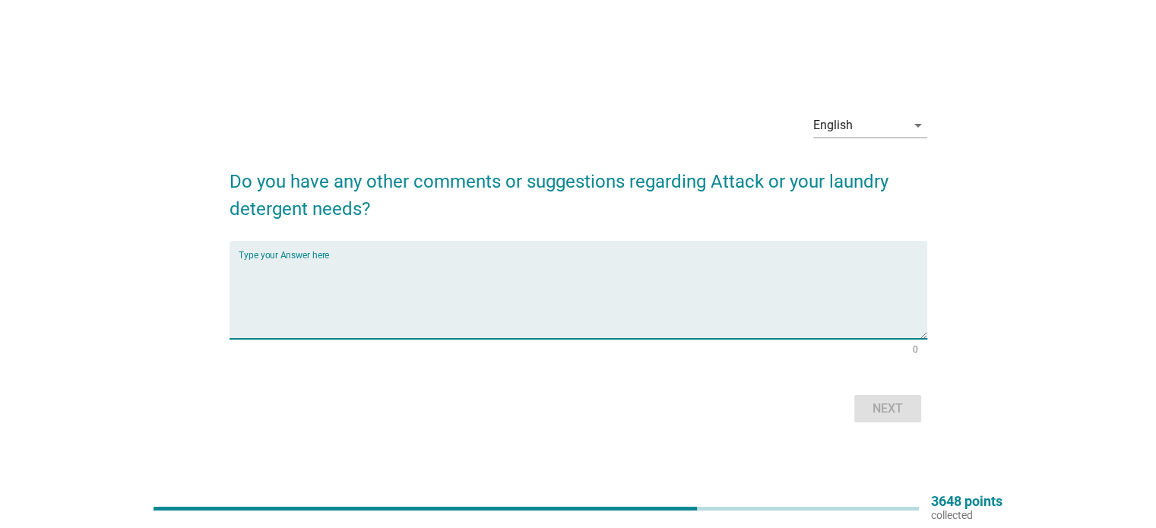
click at [771, 262] on textarea "Type your Answer here" at bounding box center [583, 299] width 689 height 80
paste textarea "Yes—if you're using Attack or any laundry detergent, consider choosing variants…"
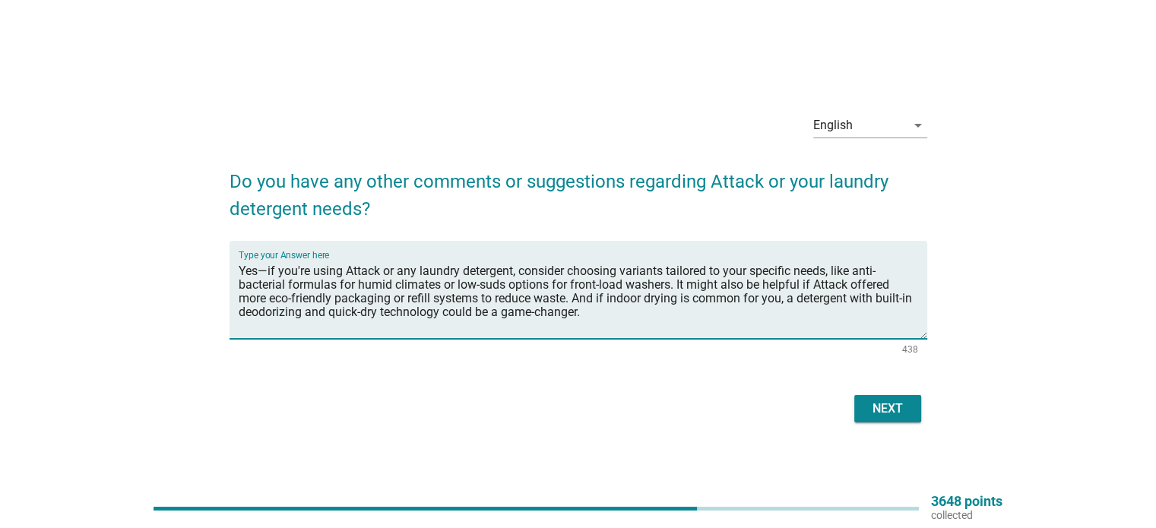
type textarea "Yes—if you're using Attack or any laundry detergent, consider choosing variants…"
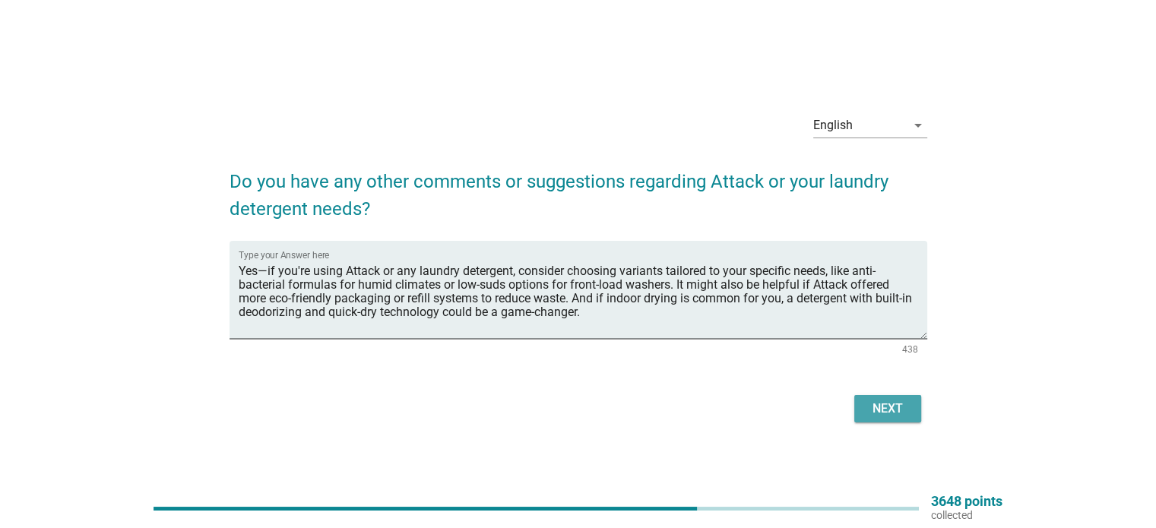
click at [888, 407] on div "Next" at bounding box center [887, 409] width 43 height 18
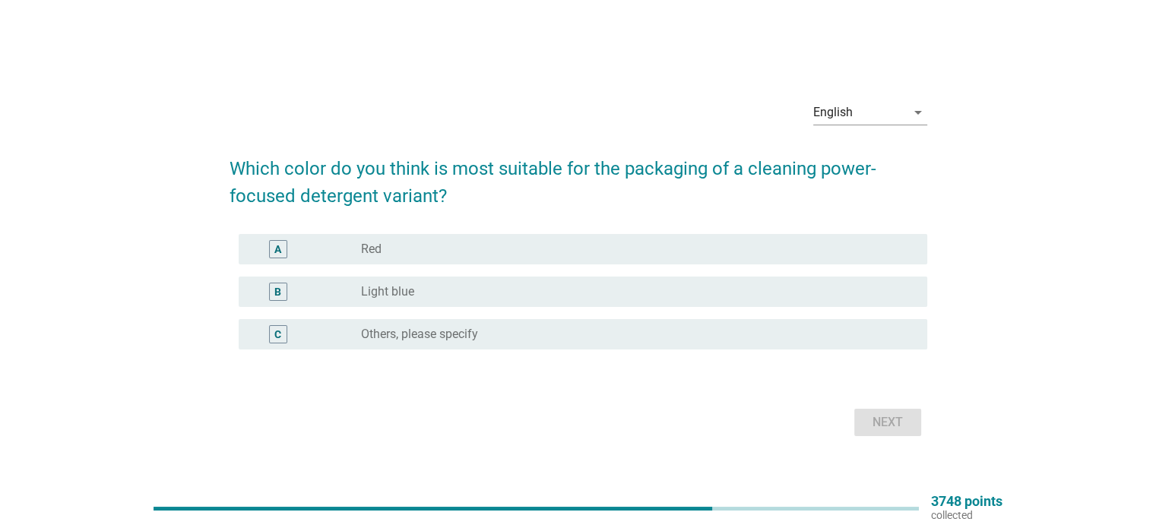
click at [454, 287] on div "radio_button_unchecked Light blue" at bounding box center [631, 291] width 541 height 15
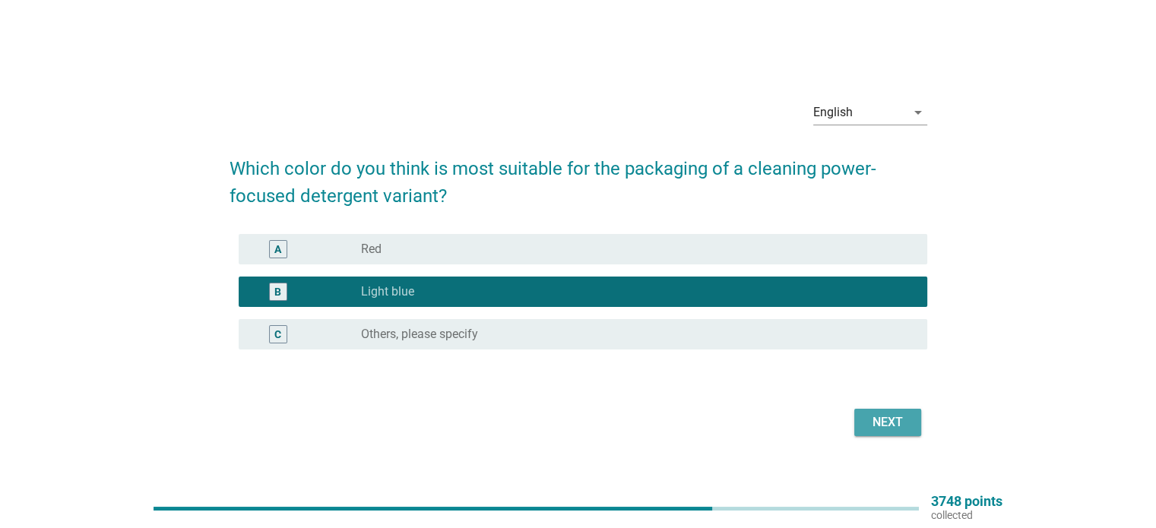
click at [910, 422] on button "Next" at bounding box center [887, 422] width 67 height 27
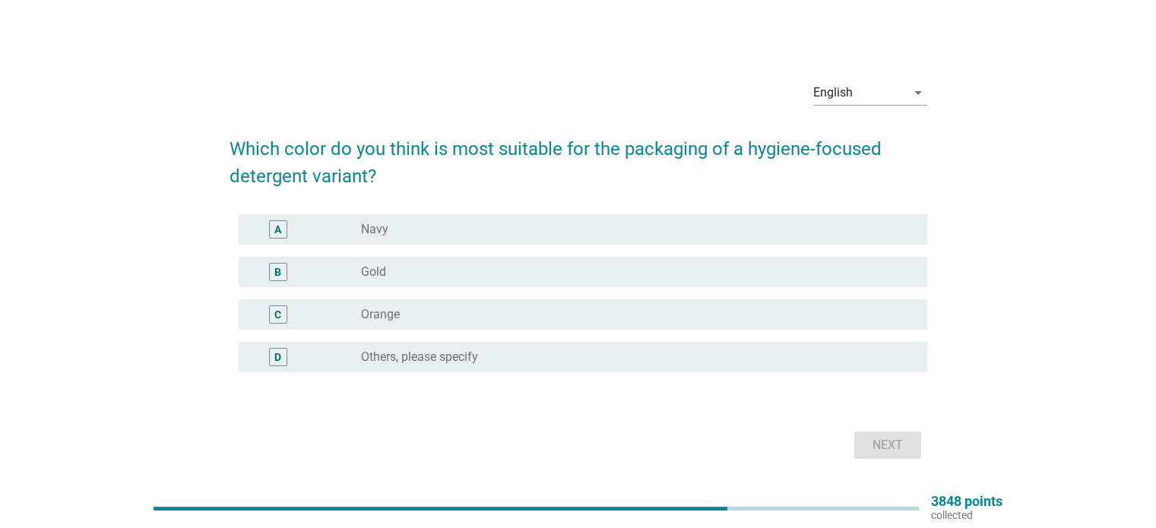
click at [358, 236] on div "A" at bounding box center [306, 229] width 111 height 18
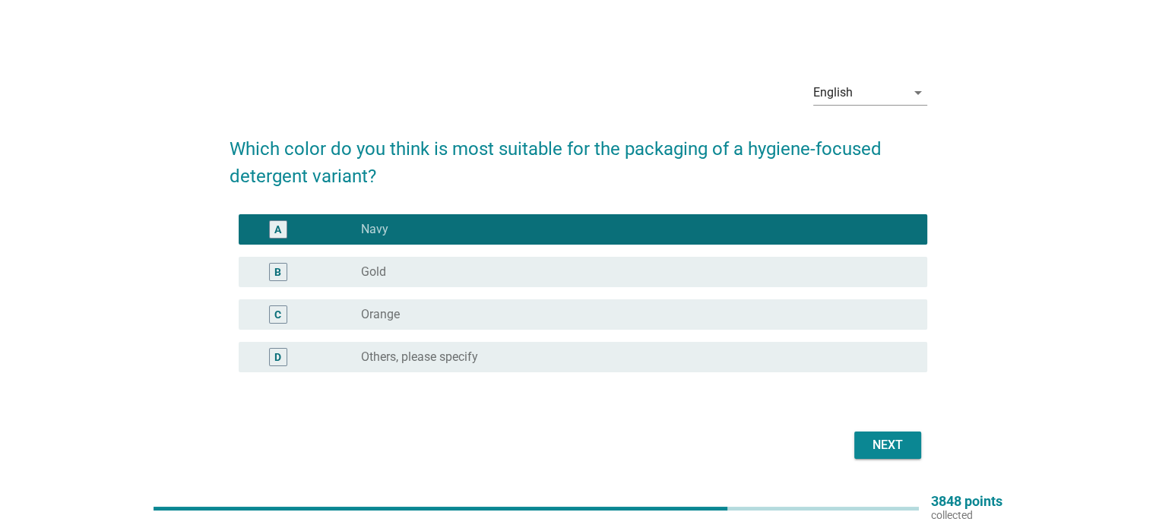
click at [901, 453] on div "Next" at bounding box center [887, 445] width 43 height 18
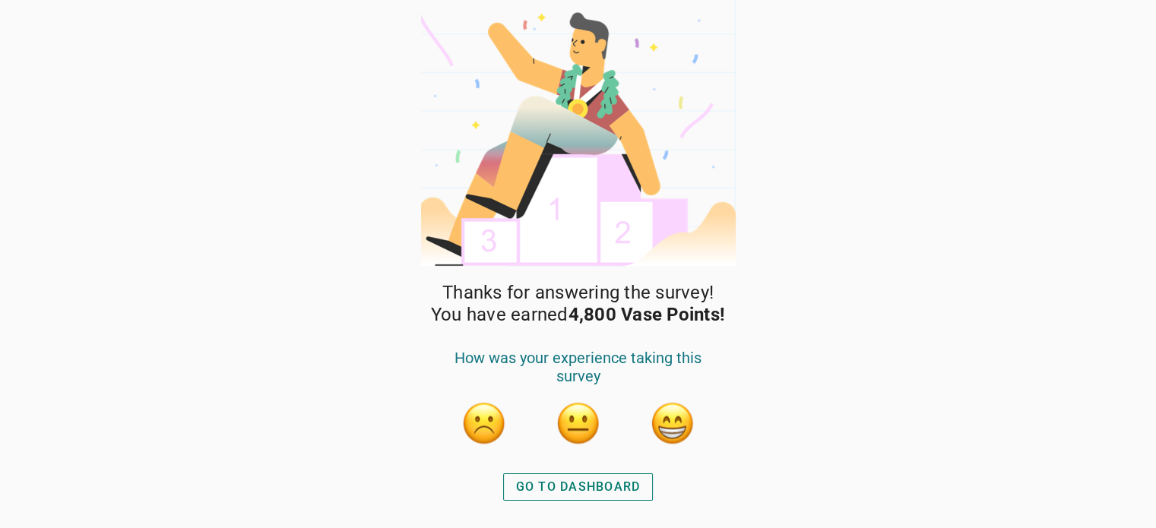
click at [612, 479] on div "GO TO DASHBOARD" at bounding box center [578, 487] width 125 height 18
